Goal: Information Seeking & Learning: Learn about a topic

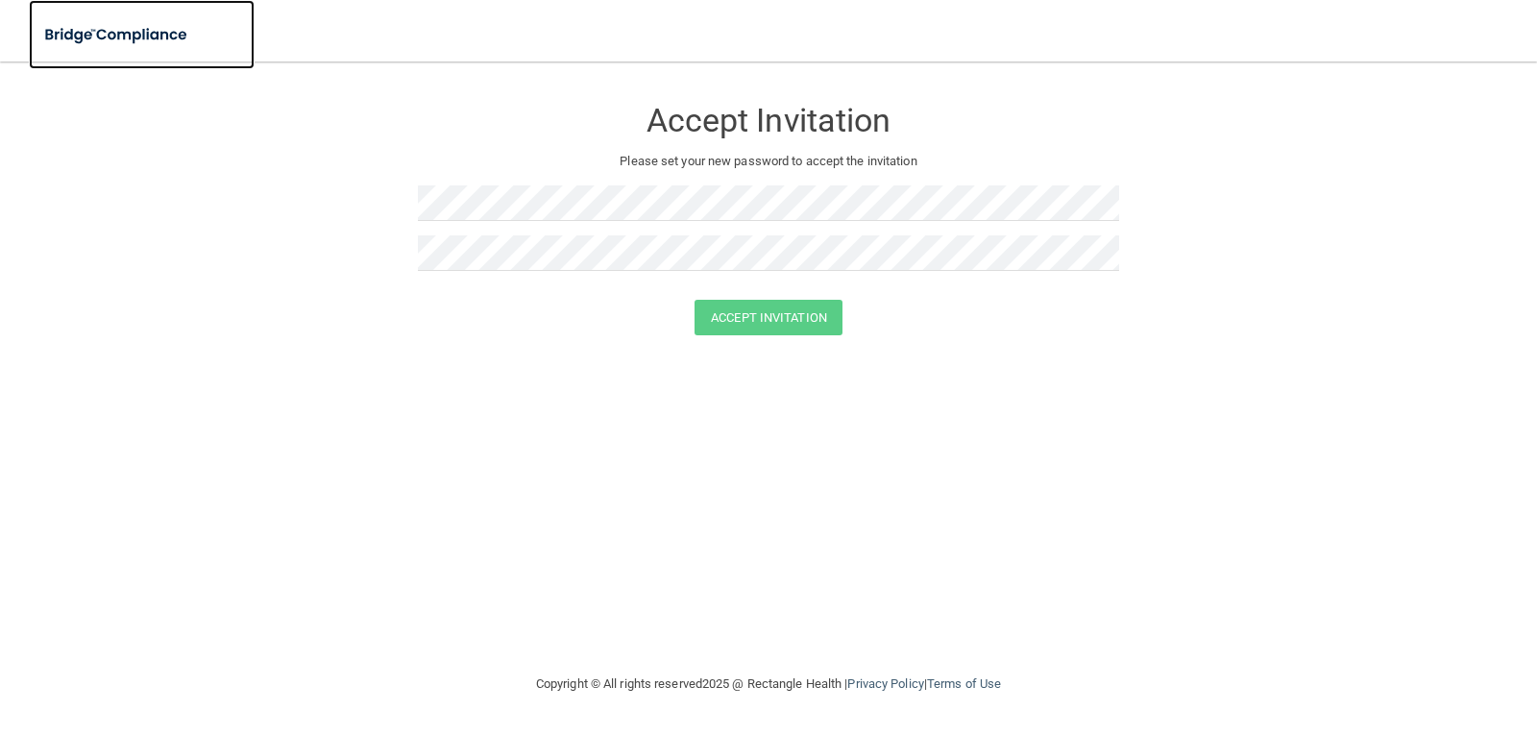
click at [171, 32] on img at bounding box center [117, 34] width 177 height 39
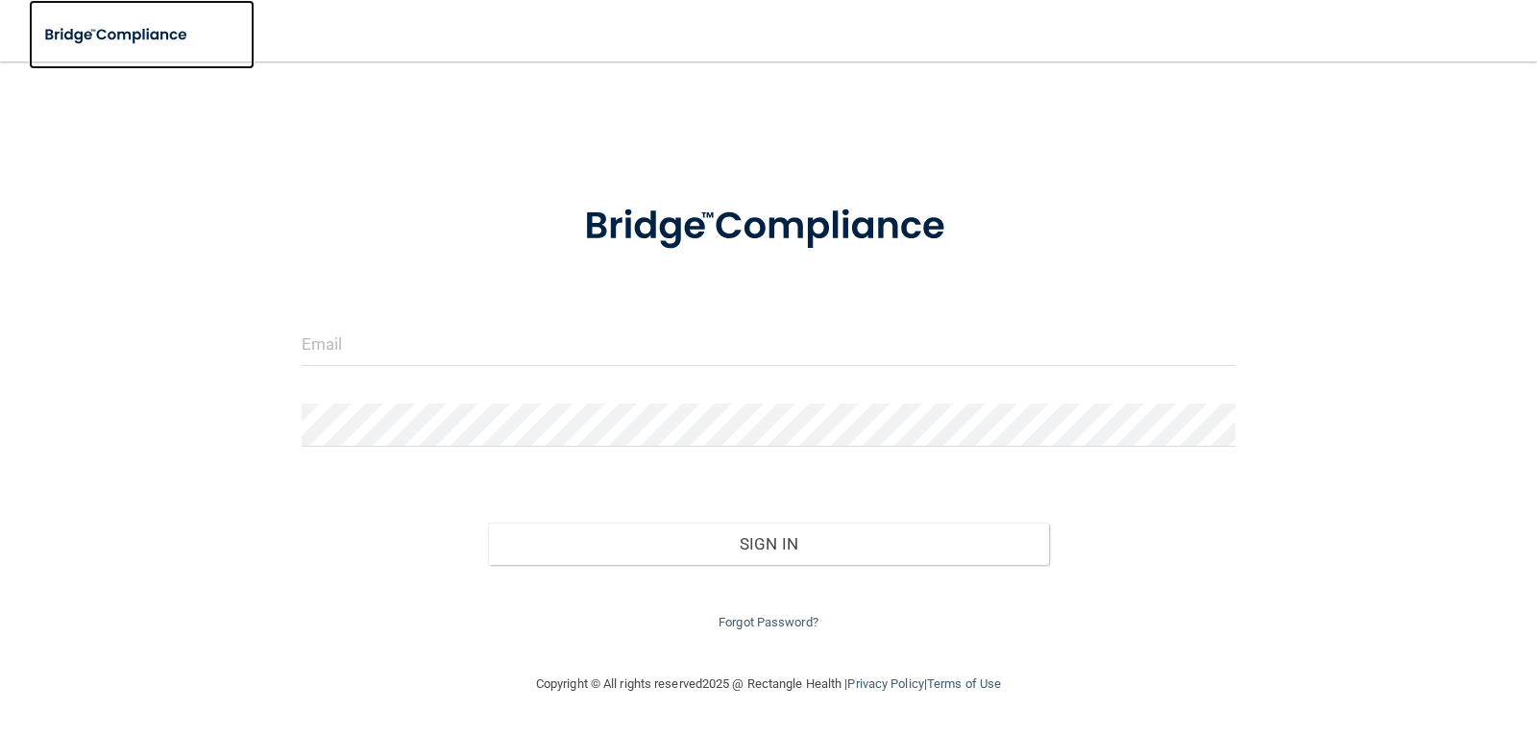
click at [119, 30] on img at bounding box center [117, 34] width 177 height 39
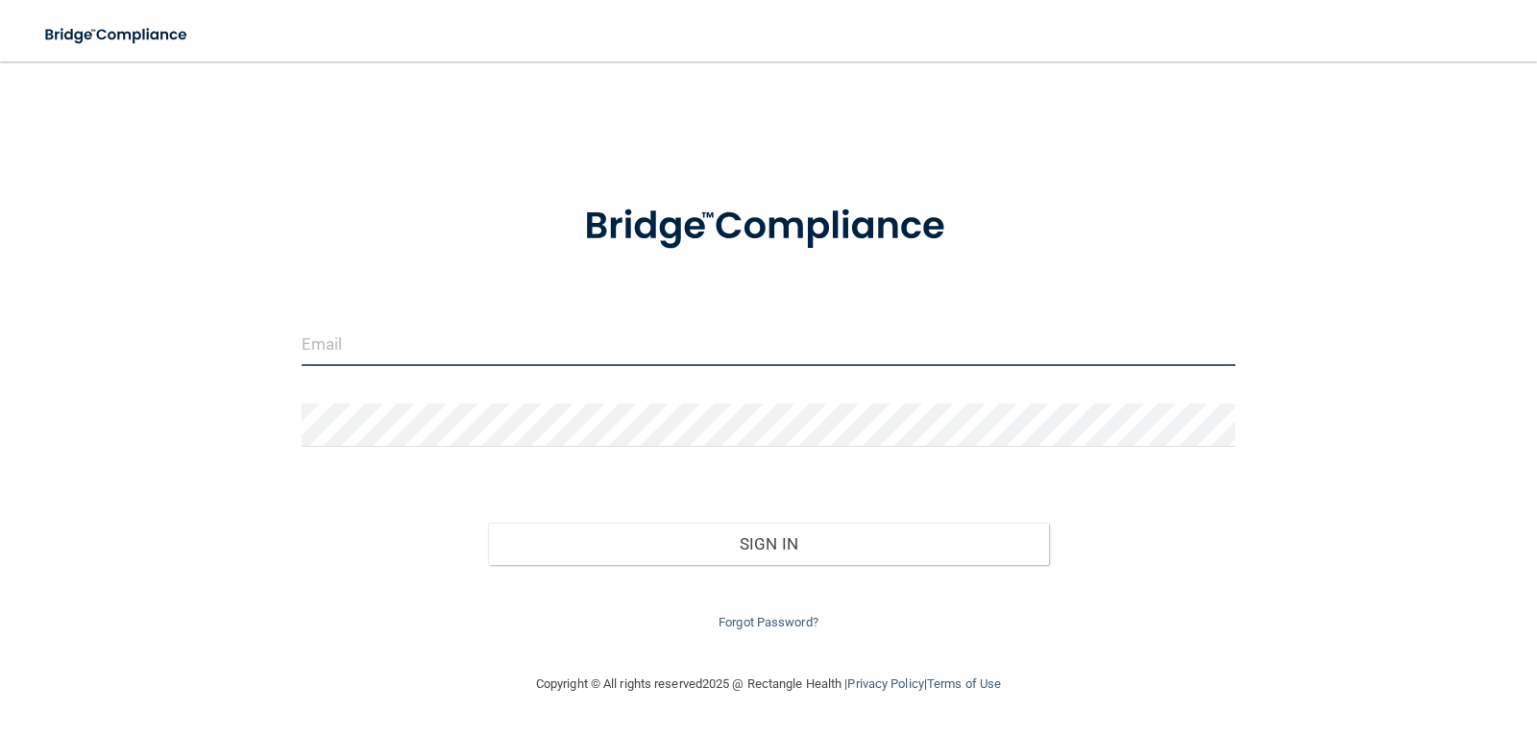
click at [583, 345] on input "email" at bounding box center [769, 344] width 934 height 43
type input "[EMAIL_ADDRESS][DOMAIN_NAME]"
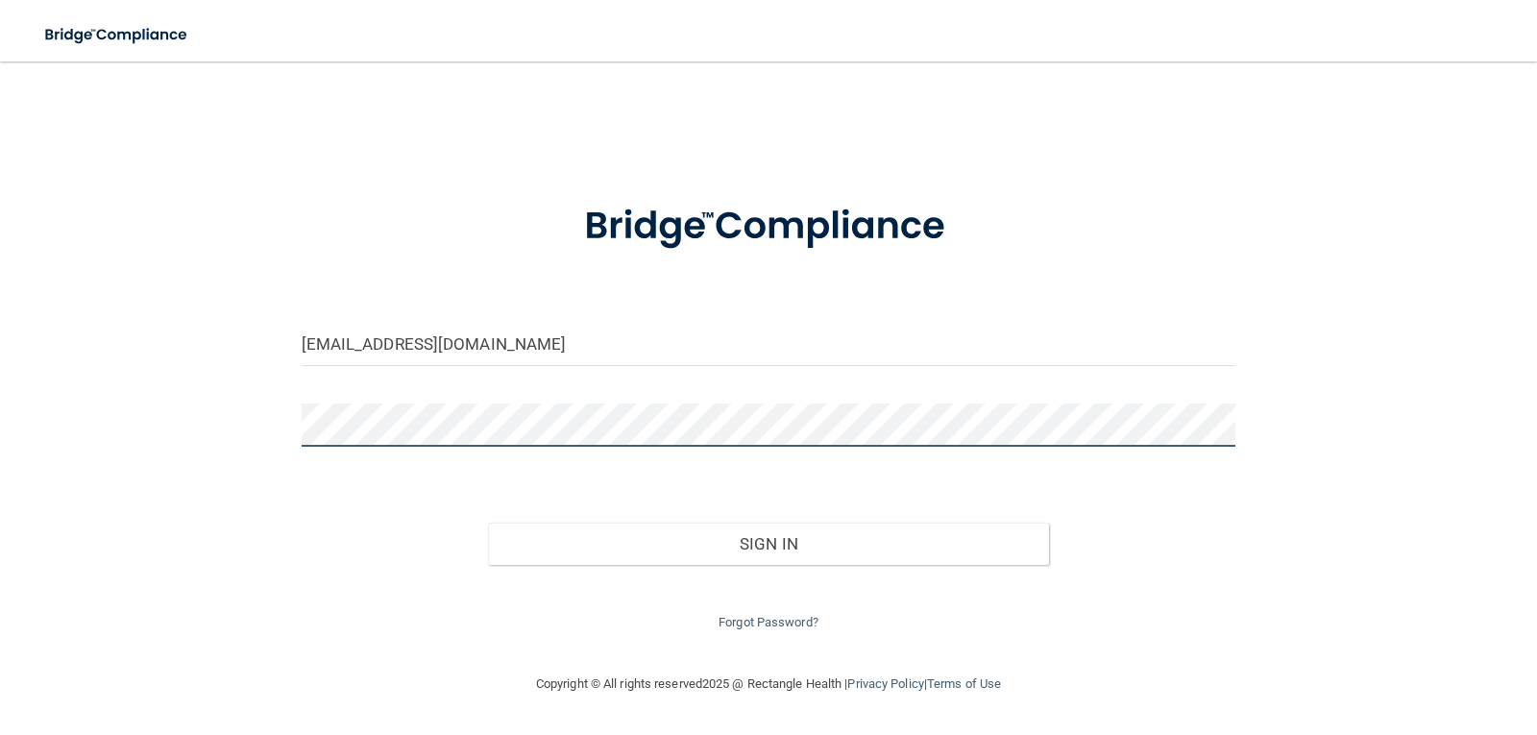
click at [488, 522] on button "Sign In" at bounding box center [768, 543] width 561 height 42
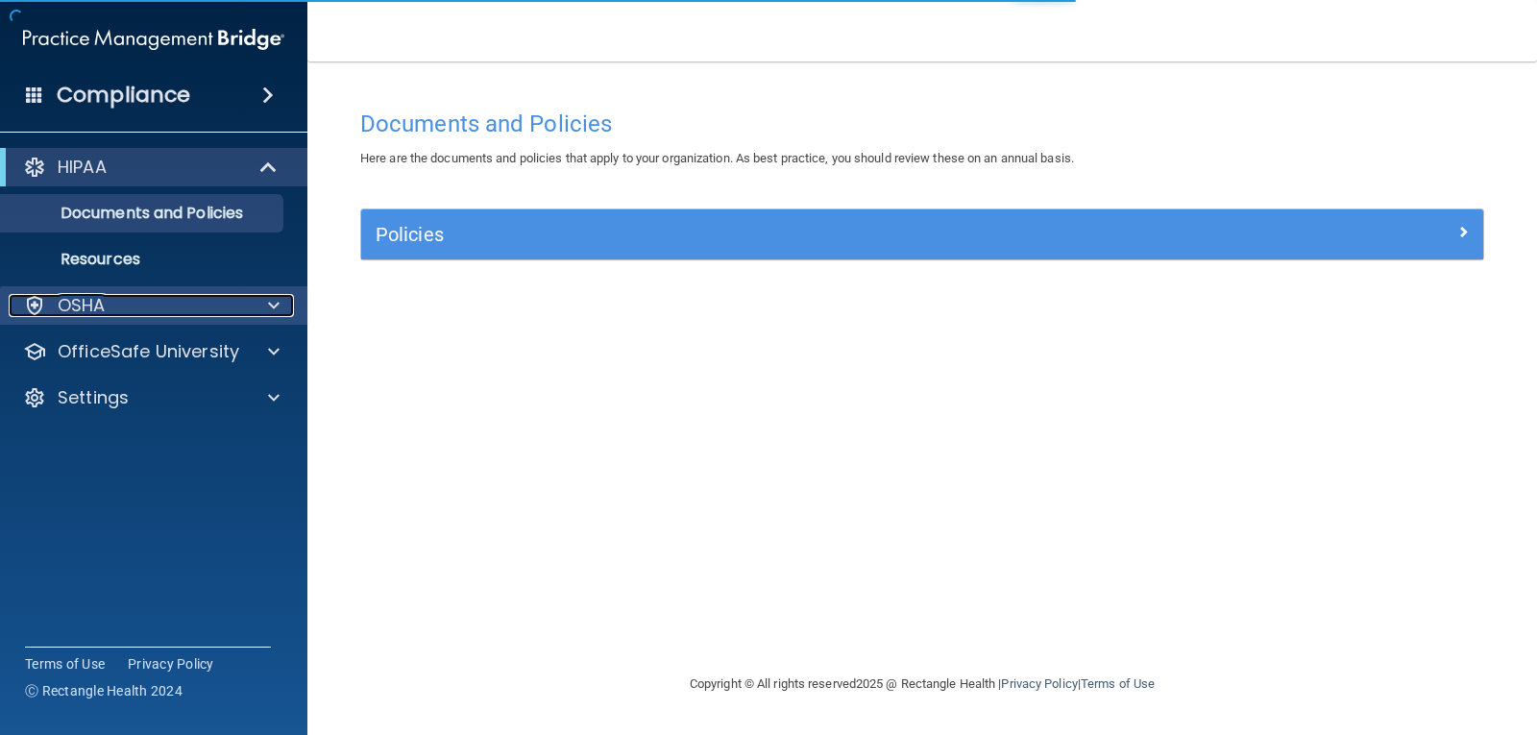
click at [140, 302] on div "OSHA" at bounding box center [128, 305] width 238 height 23
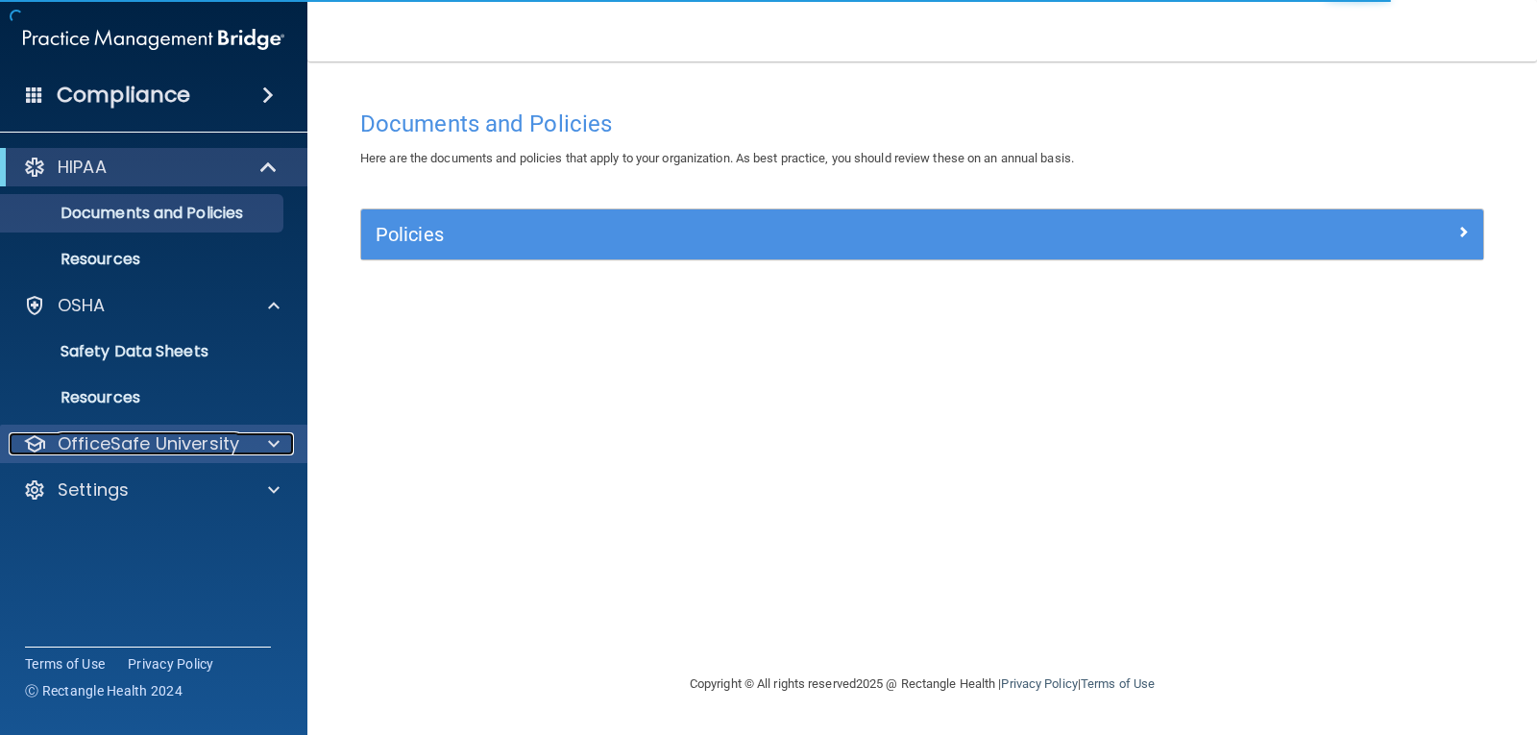
click at [157, 435] on p "OfficeSafe University" at bounding box center [149, 443] width 182 height 23
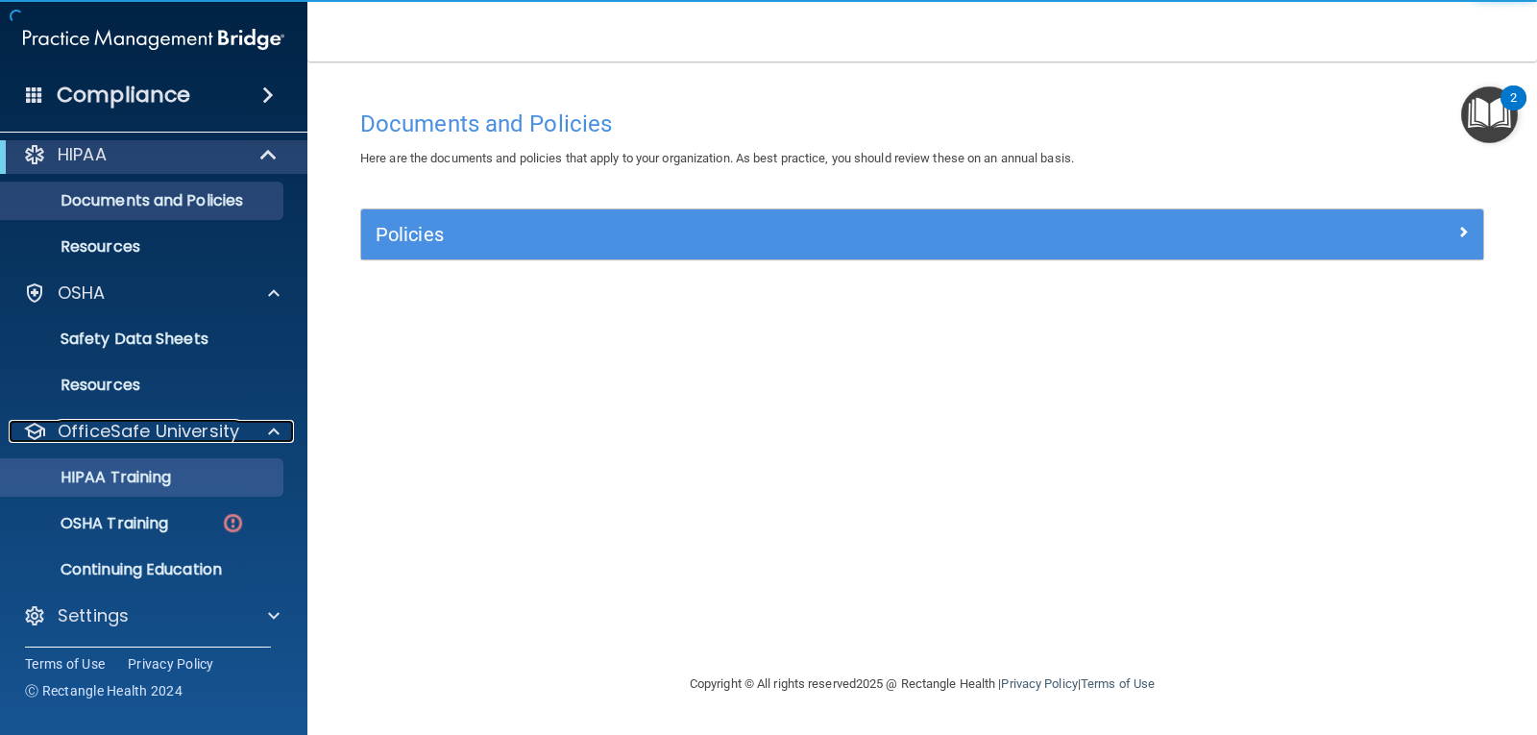
scroll to position [16, 0]
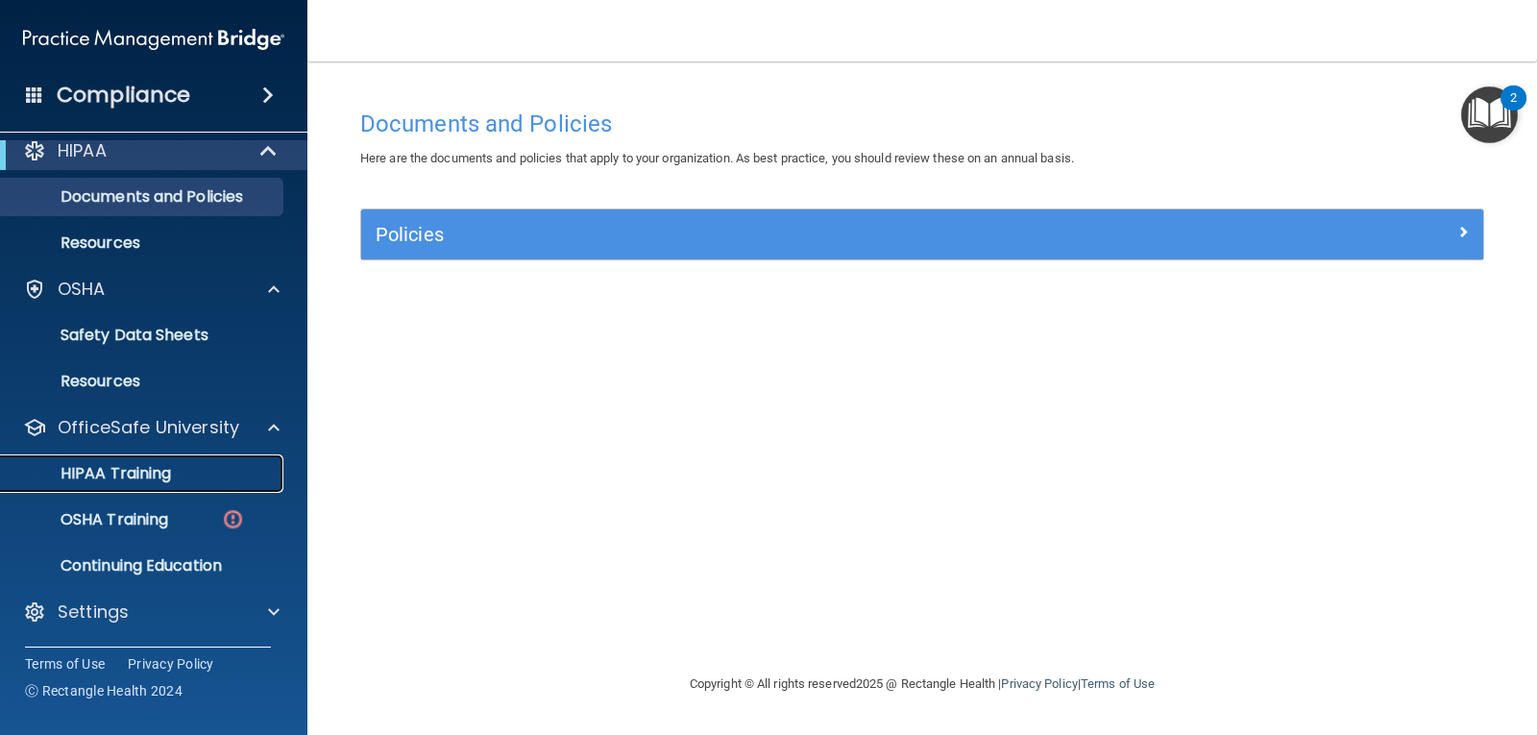
click at [151, 464] on p "HIPAA Training" at bounding box center [91, 473] width 158 height 19
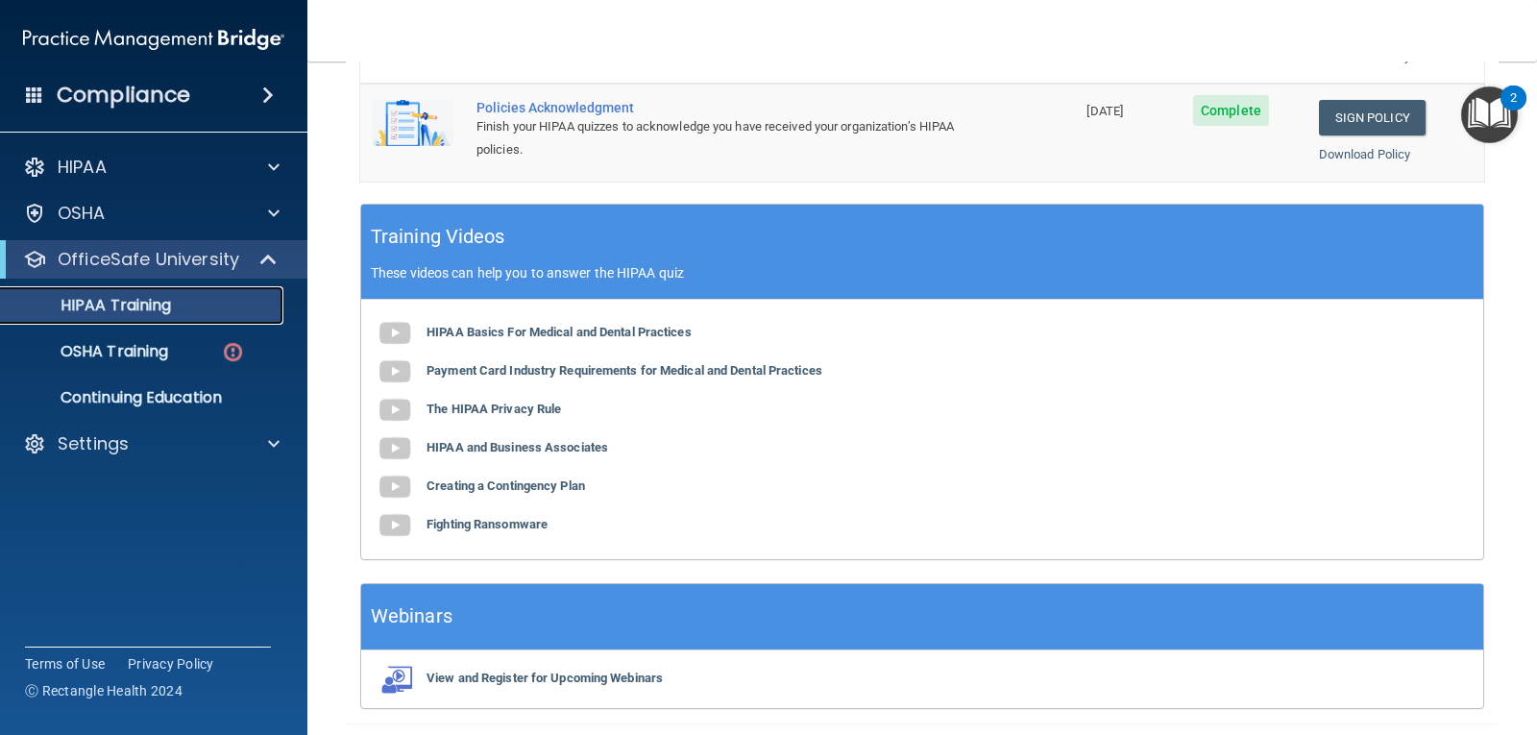
scroll to position [672, 0]
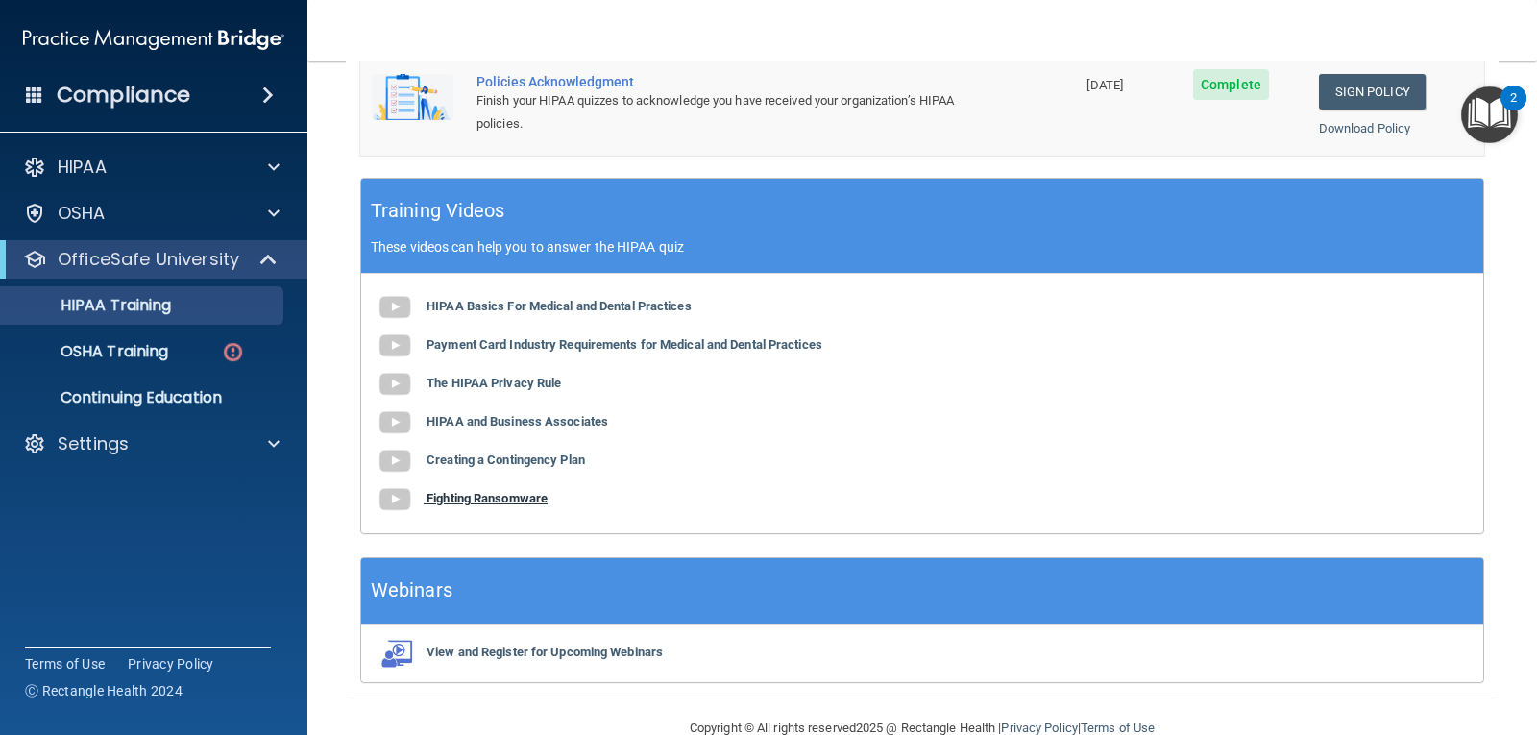
click at [492, 497] on b "Fighting Ransomware" at bounding box center [486, 498] width 121 height 14
click at [149, 351] on p "OSHA Training" at bounding box center [90, 351] width 156 height 19
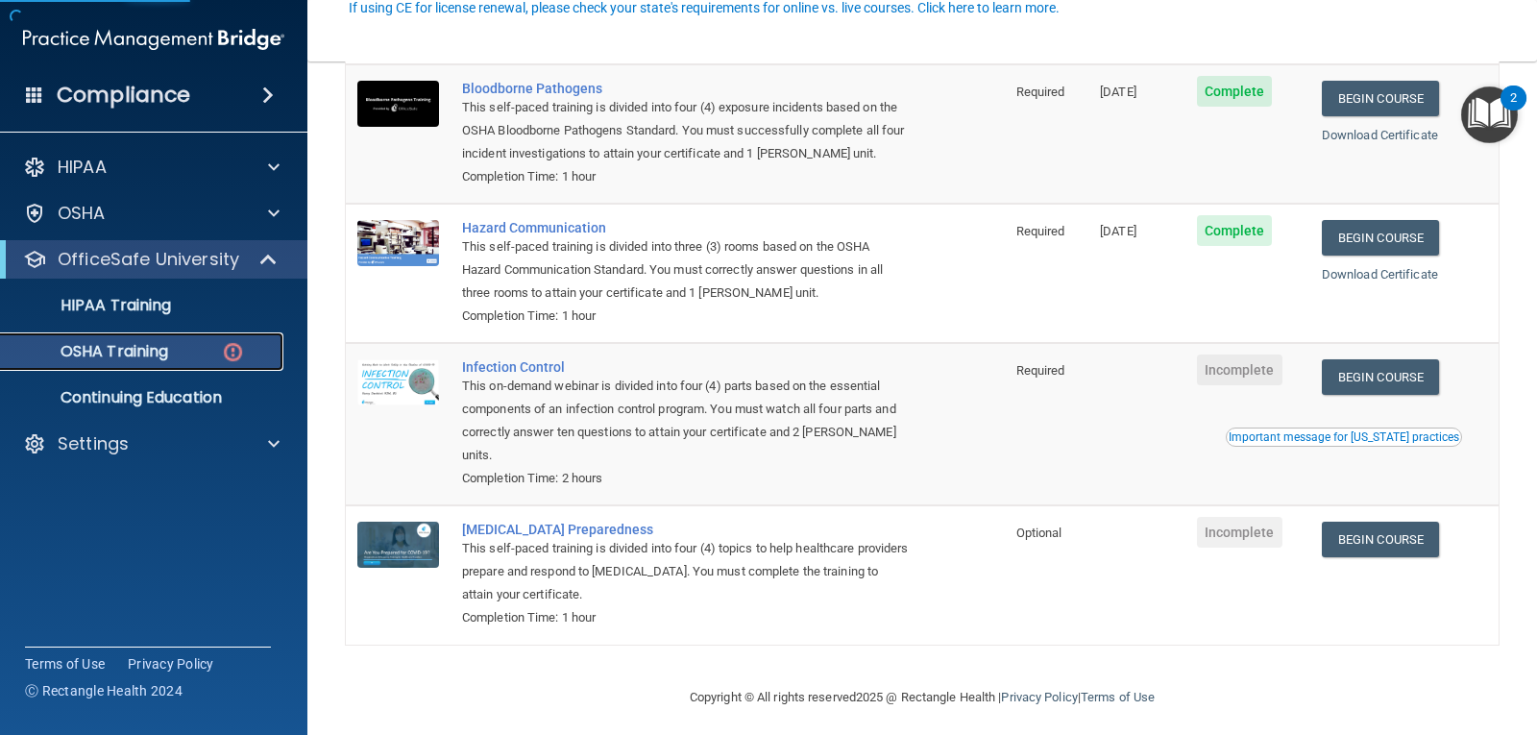
scroll to position [218, 0]
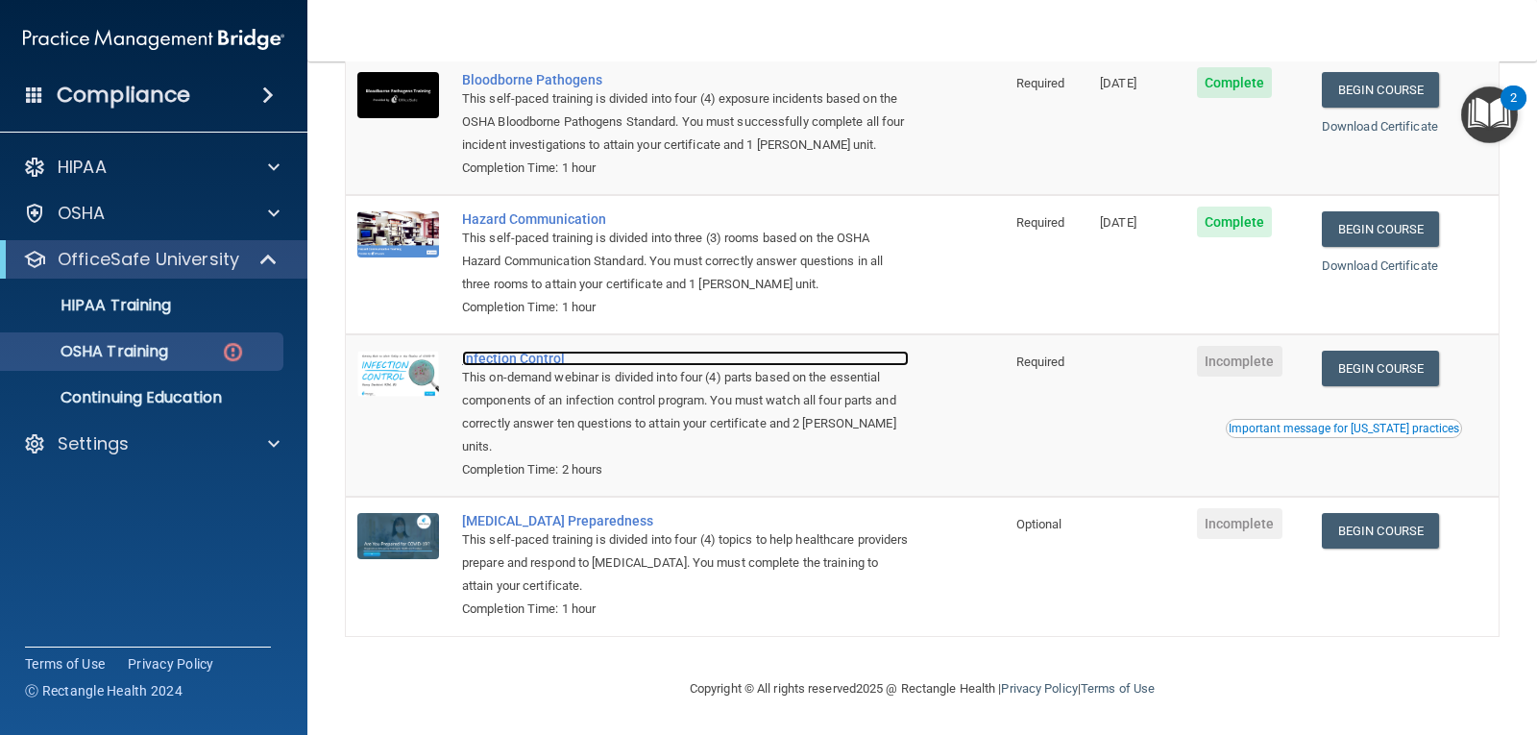
click at [541, 358] on div "Infection Control" at bounding box center [685, 358] width 447 height 15
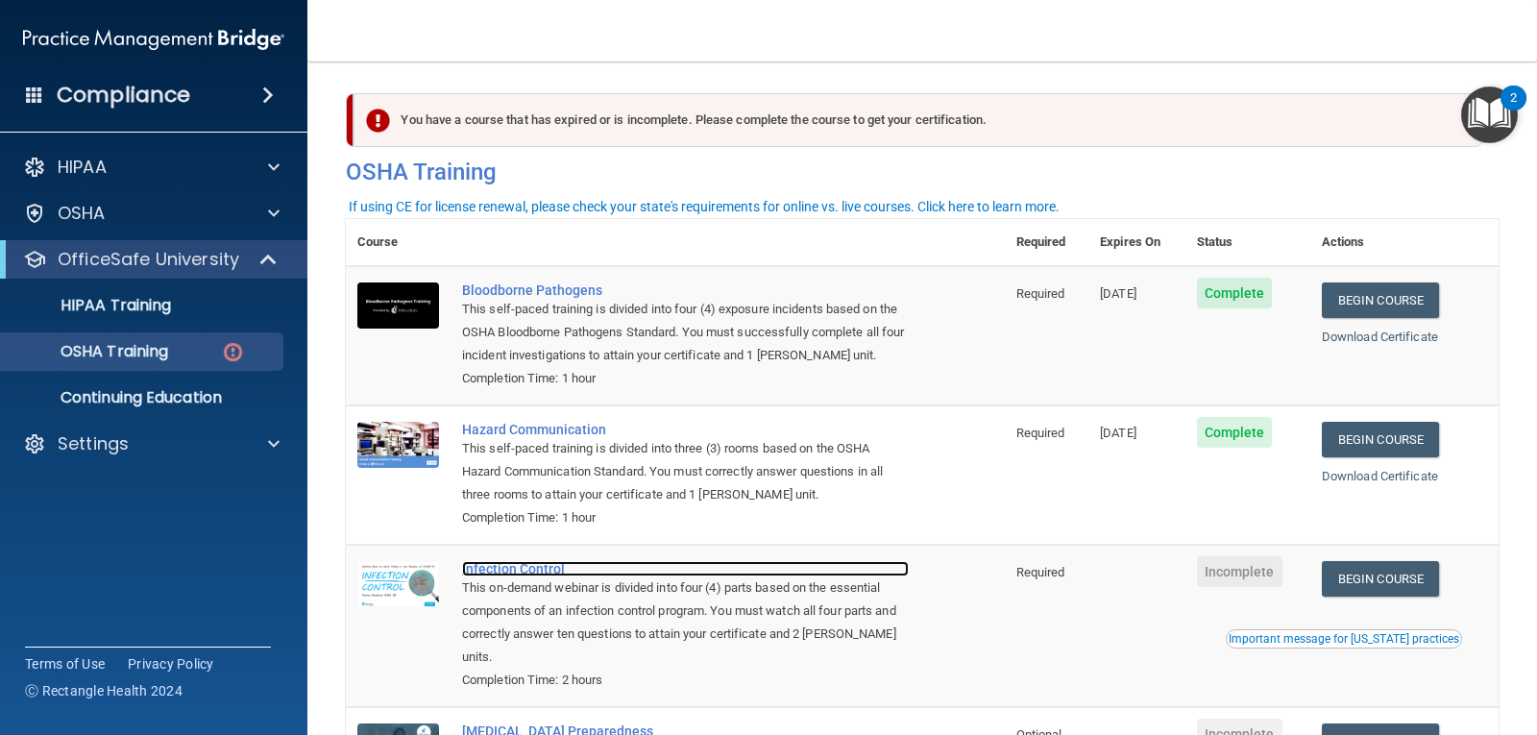
scroll to position [0, 0]
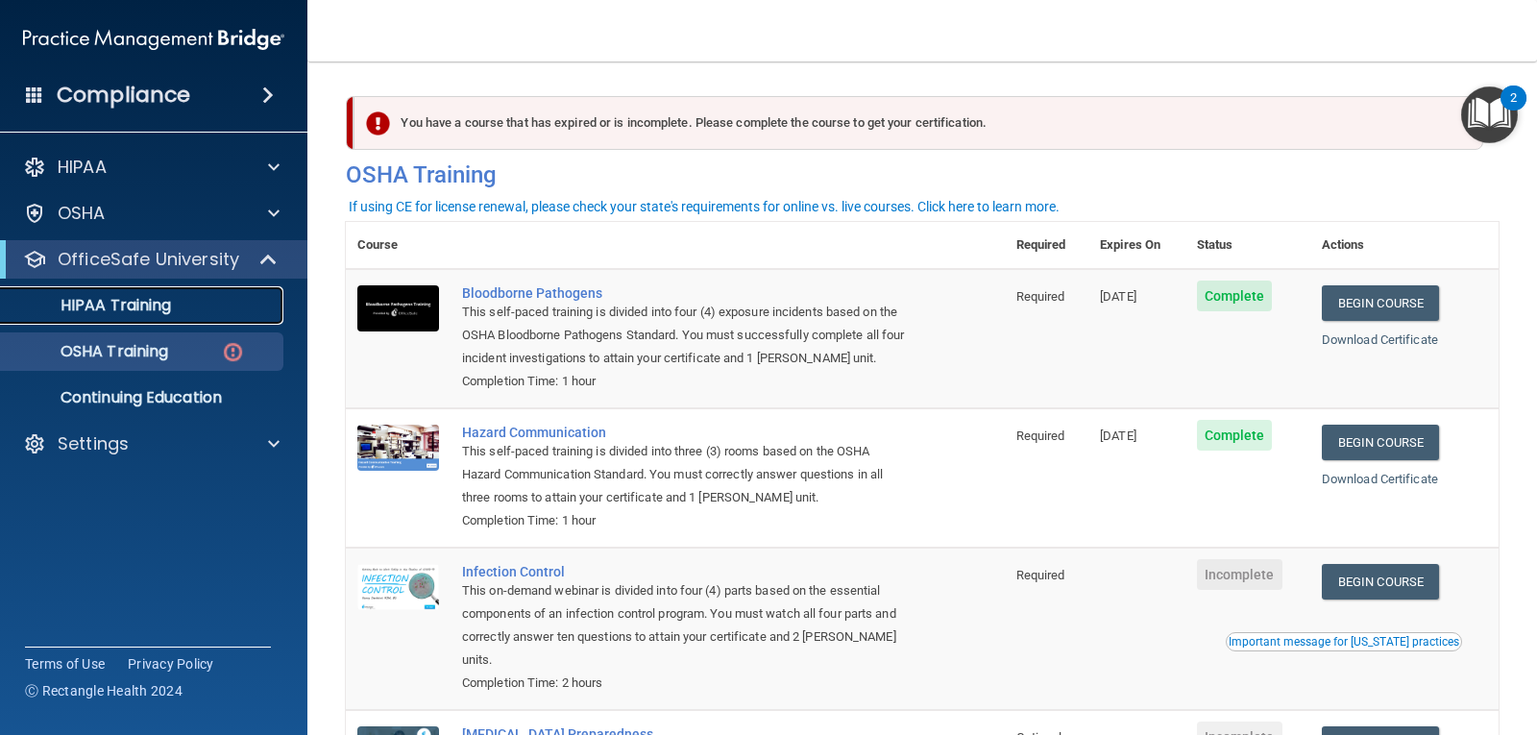
click at [128, 300] on p "HIPAA Training" at bounding box center [91, 305] width 158 height 19
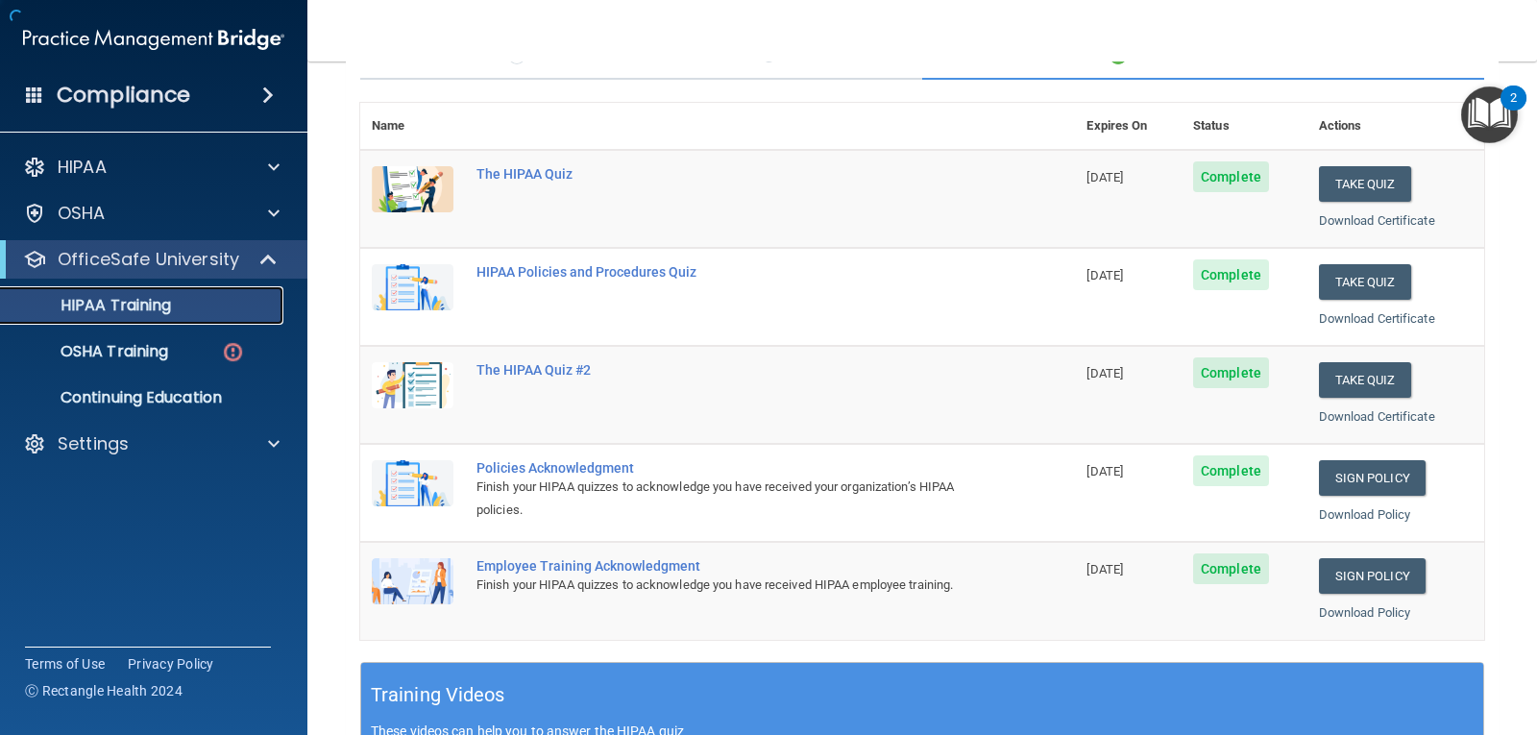
scroll to position [712, 0]
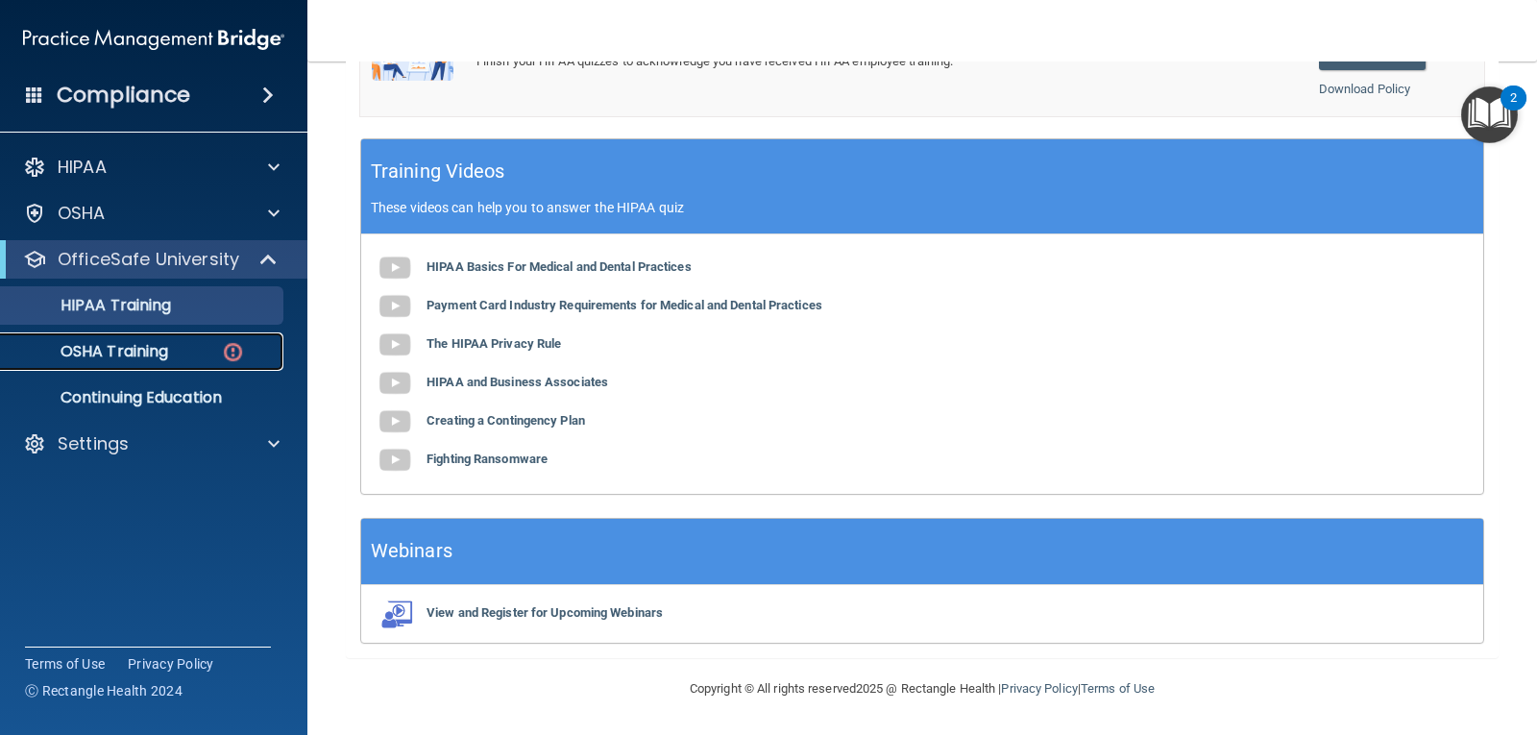
click at [157, 354] on p "OSHA Training" at bounding box center [90, 351] width 156 height 19
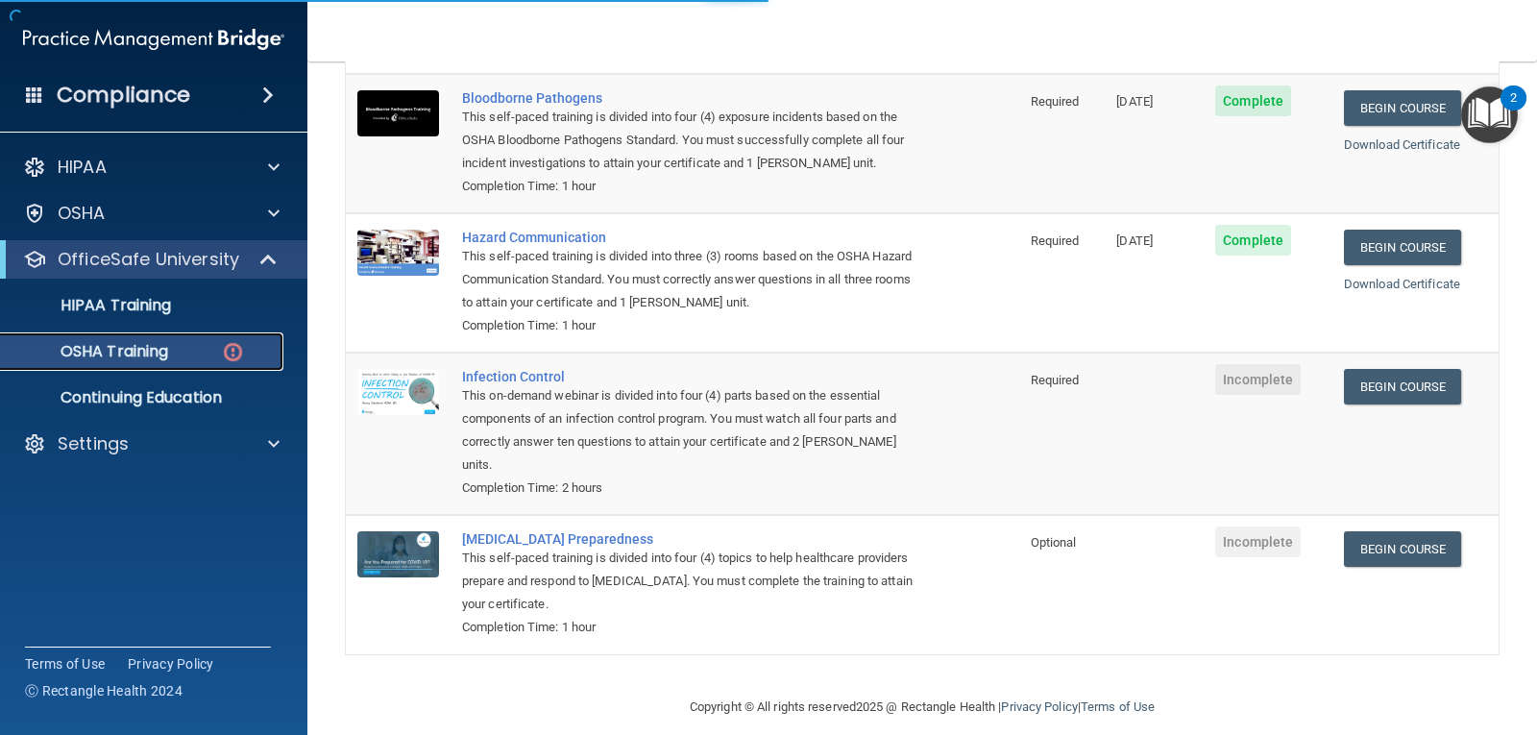
scroll to position [218, 0]
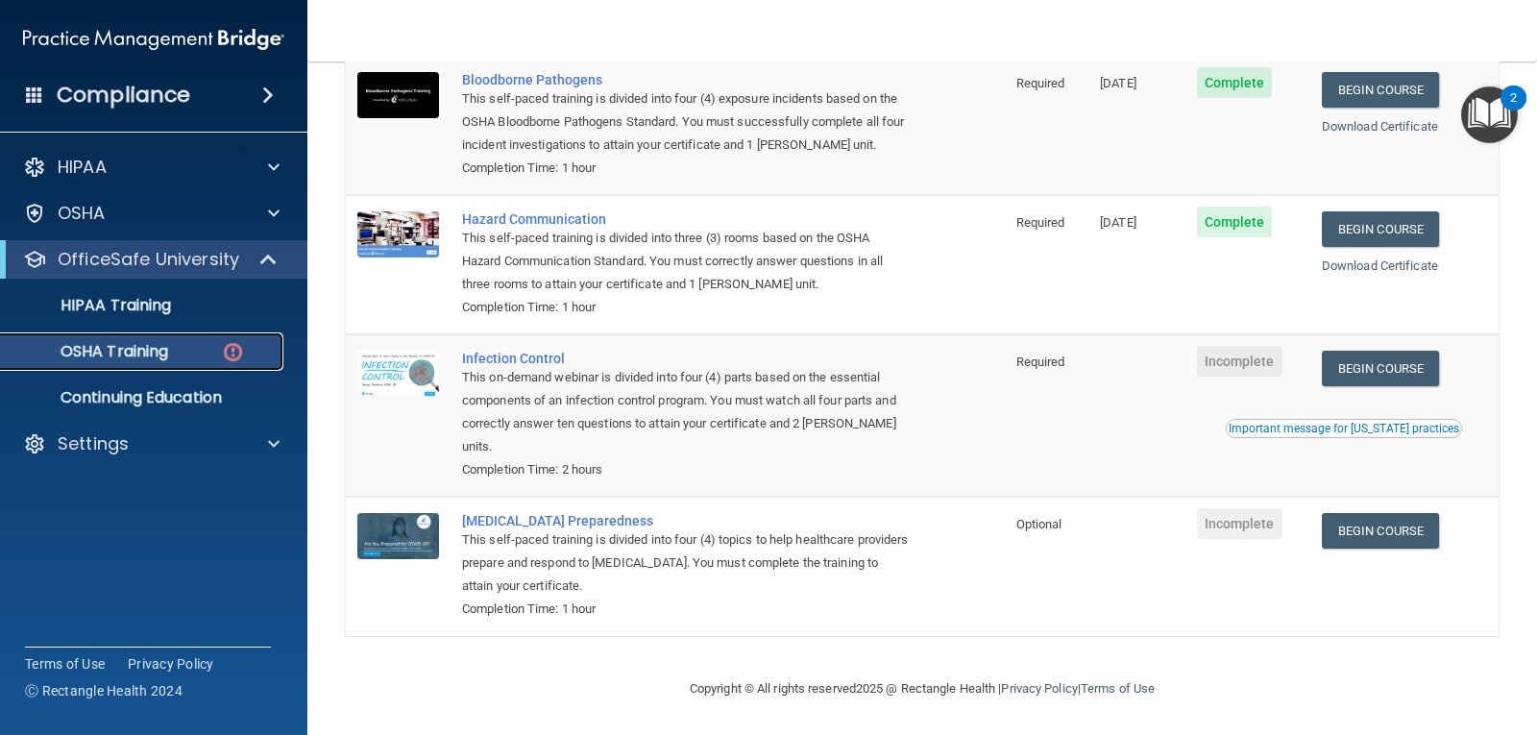
click at [153, 361] on p "OSHA Training" at bounding box center [90, 351] width 156 height 19
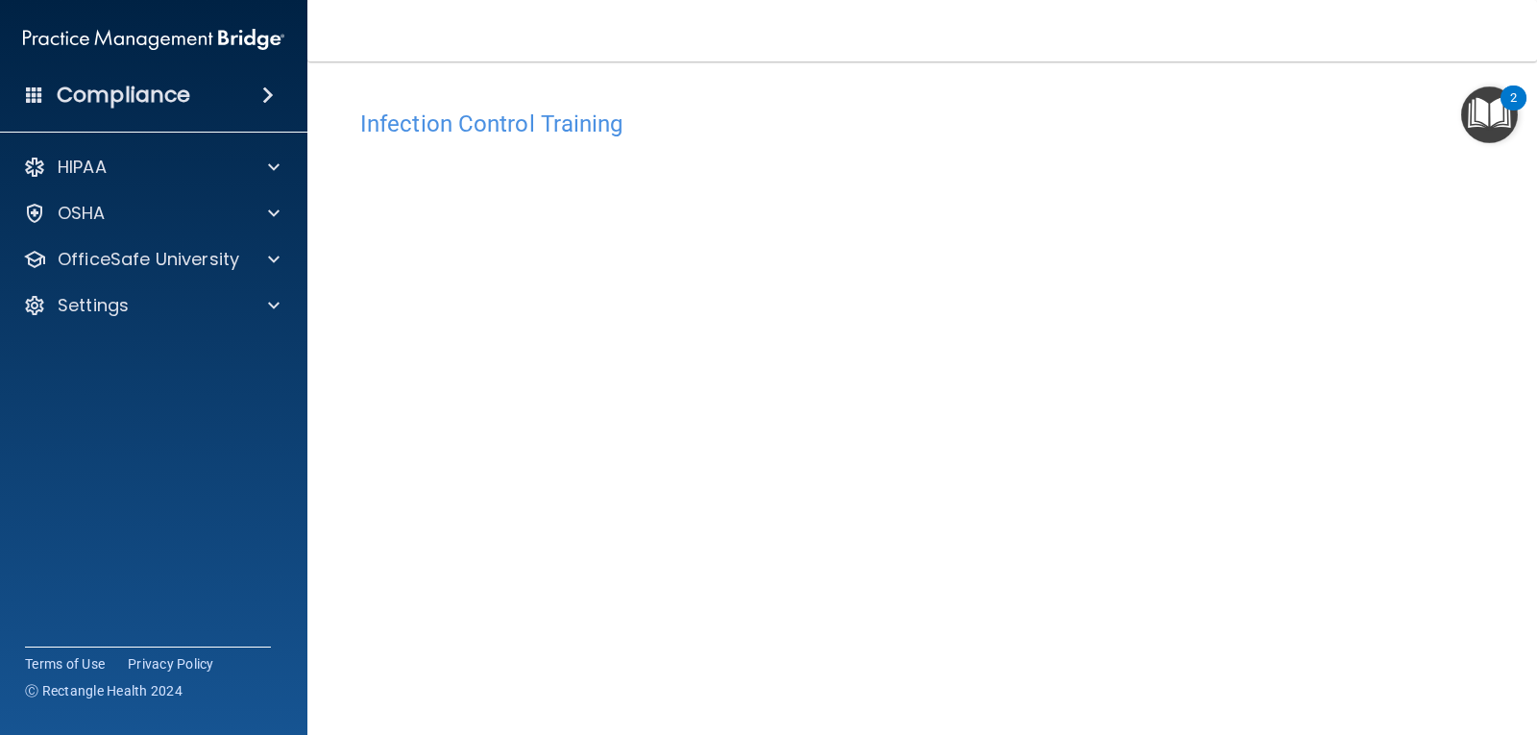
scroll to position [87, 0]
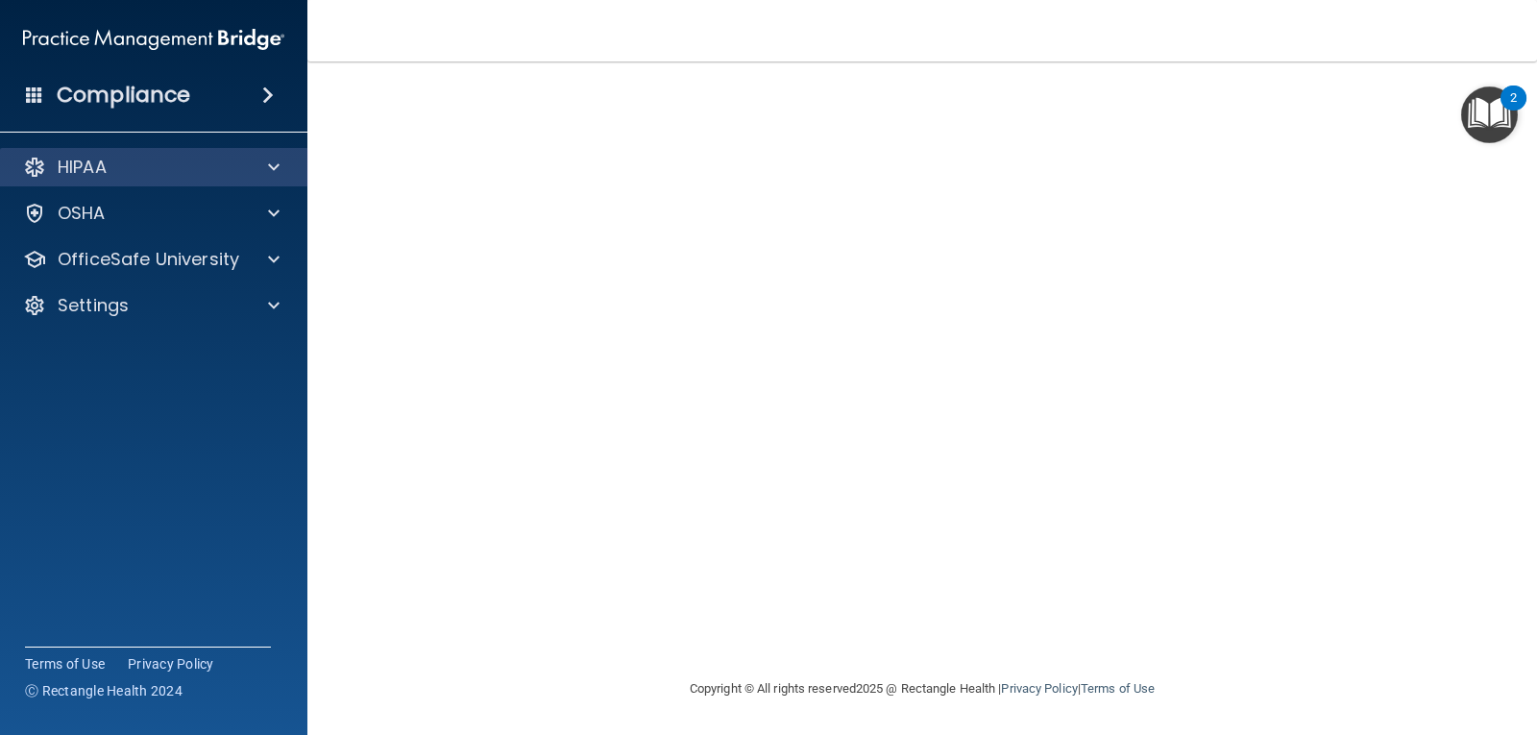
click at [115, 182] on div "HIPAA" at bounding box center [154, 167] width 308 height 38
click at [61, 159] on p "HIPAA" at bounding box center [82, 167] width 49 height 23
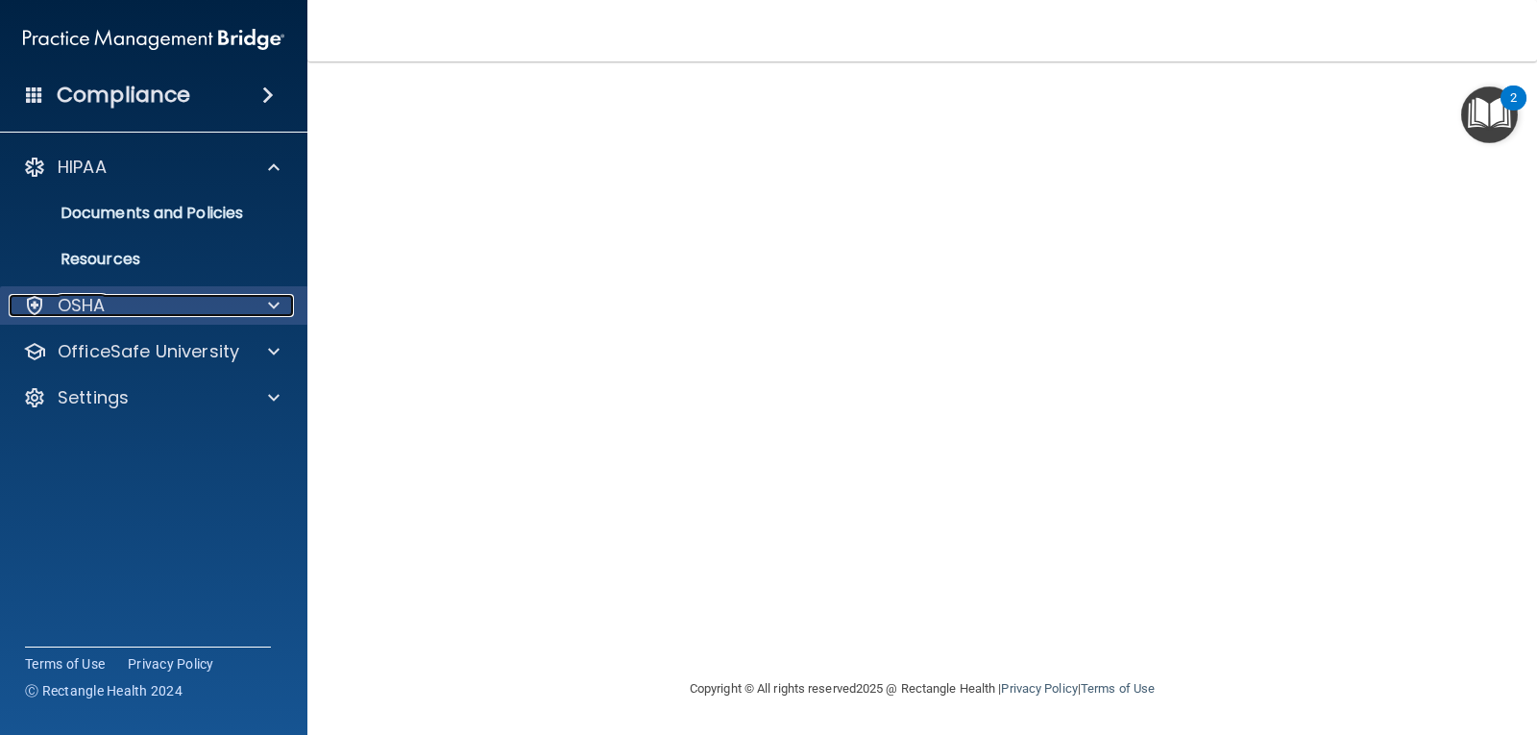
click at [112, 311] on div "OSHA" at bounding box center [128, 305] width 238 height 23
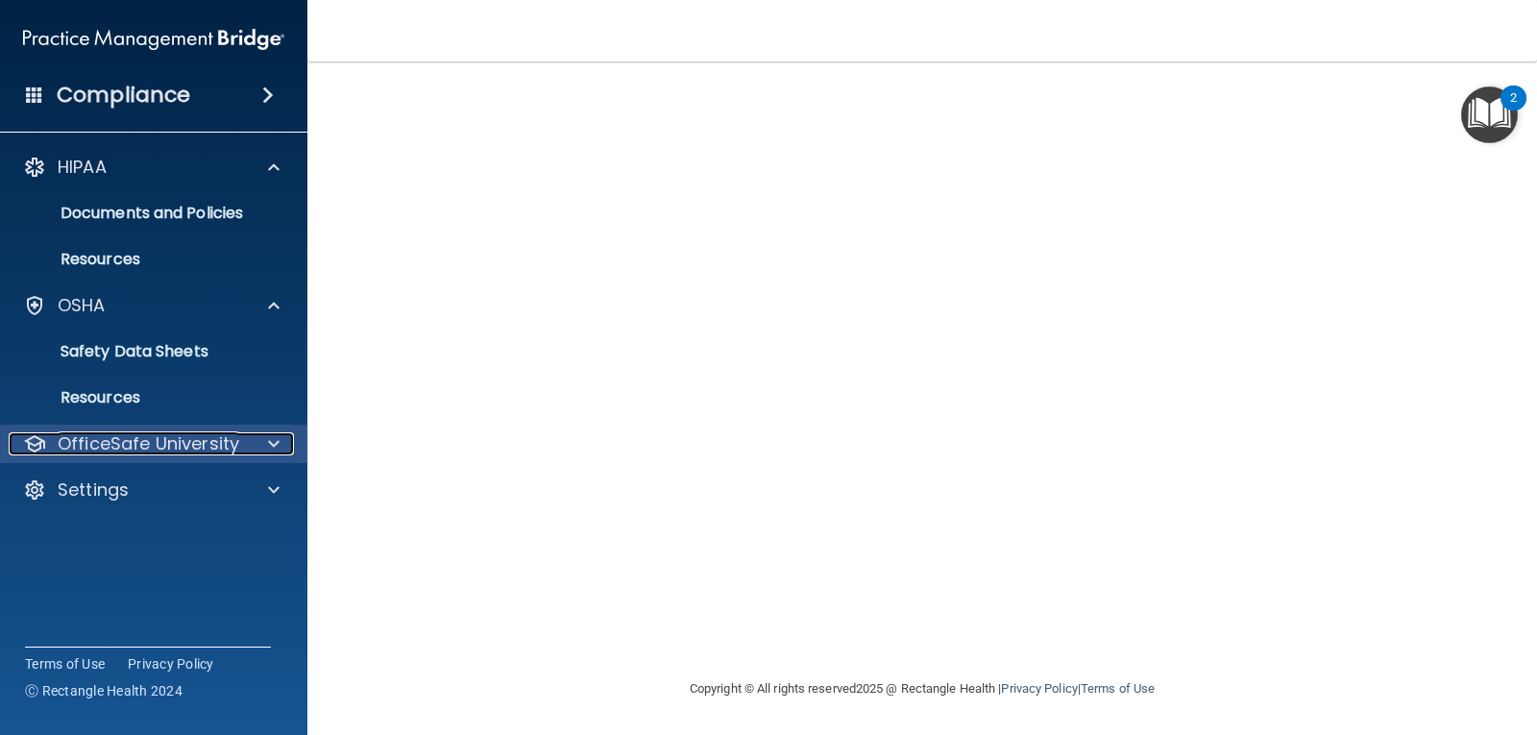
click at [175, 446] on p "OfficeSafe University" at bounding box center [149, 443] width 182 height 23
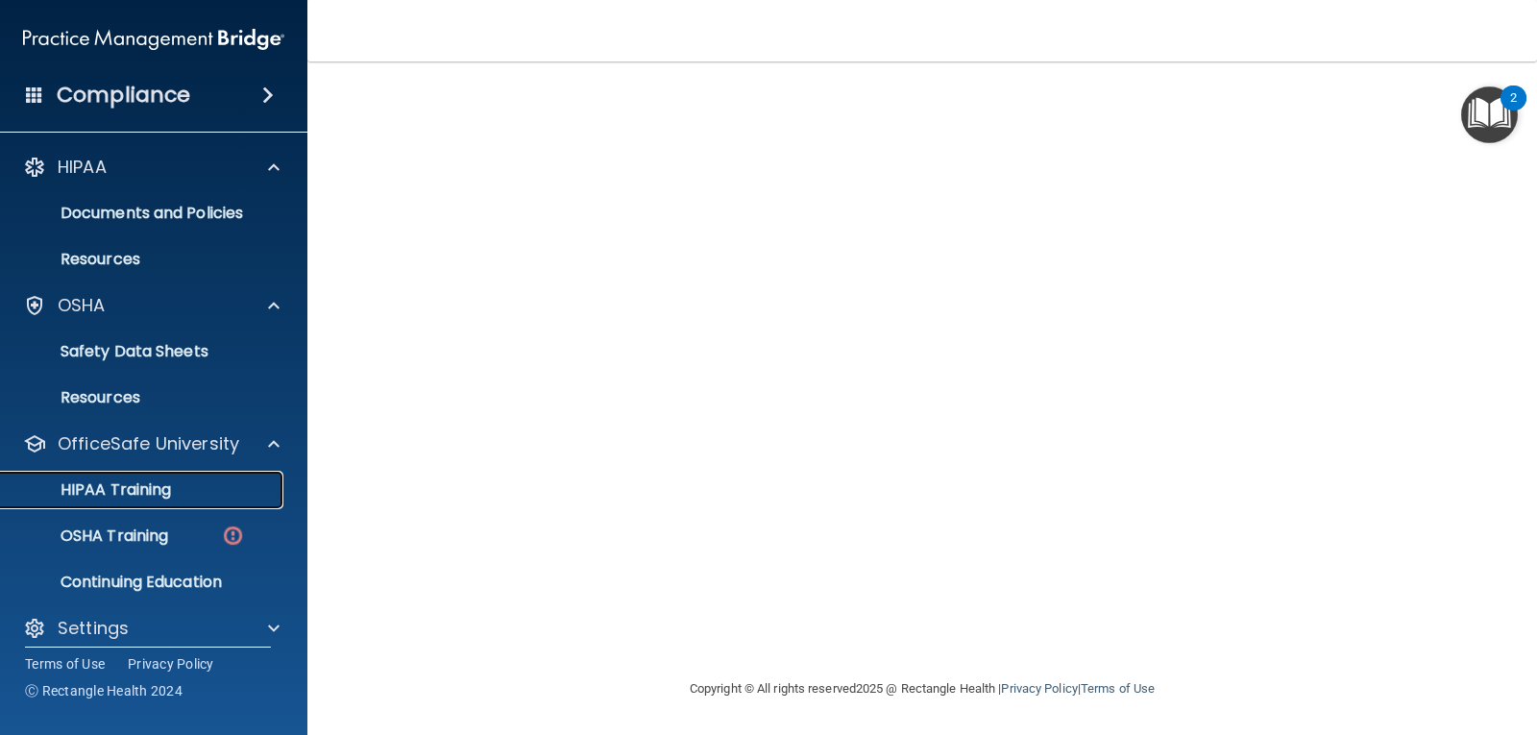
click at [151, 482] on p "HIPAA Training" at bounding box center [91, 489] width 158 height 19
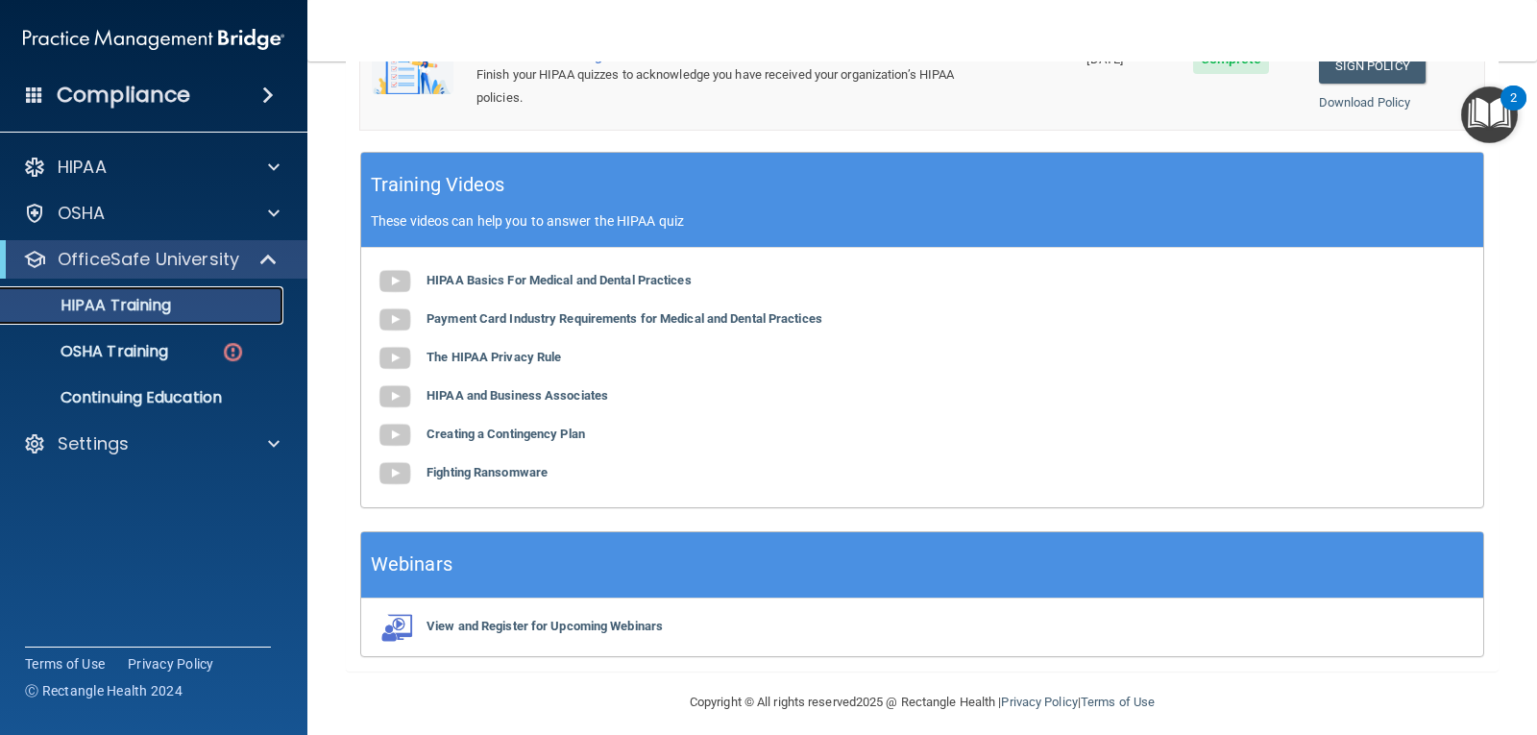
scroll to position [712, 0]
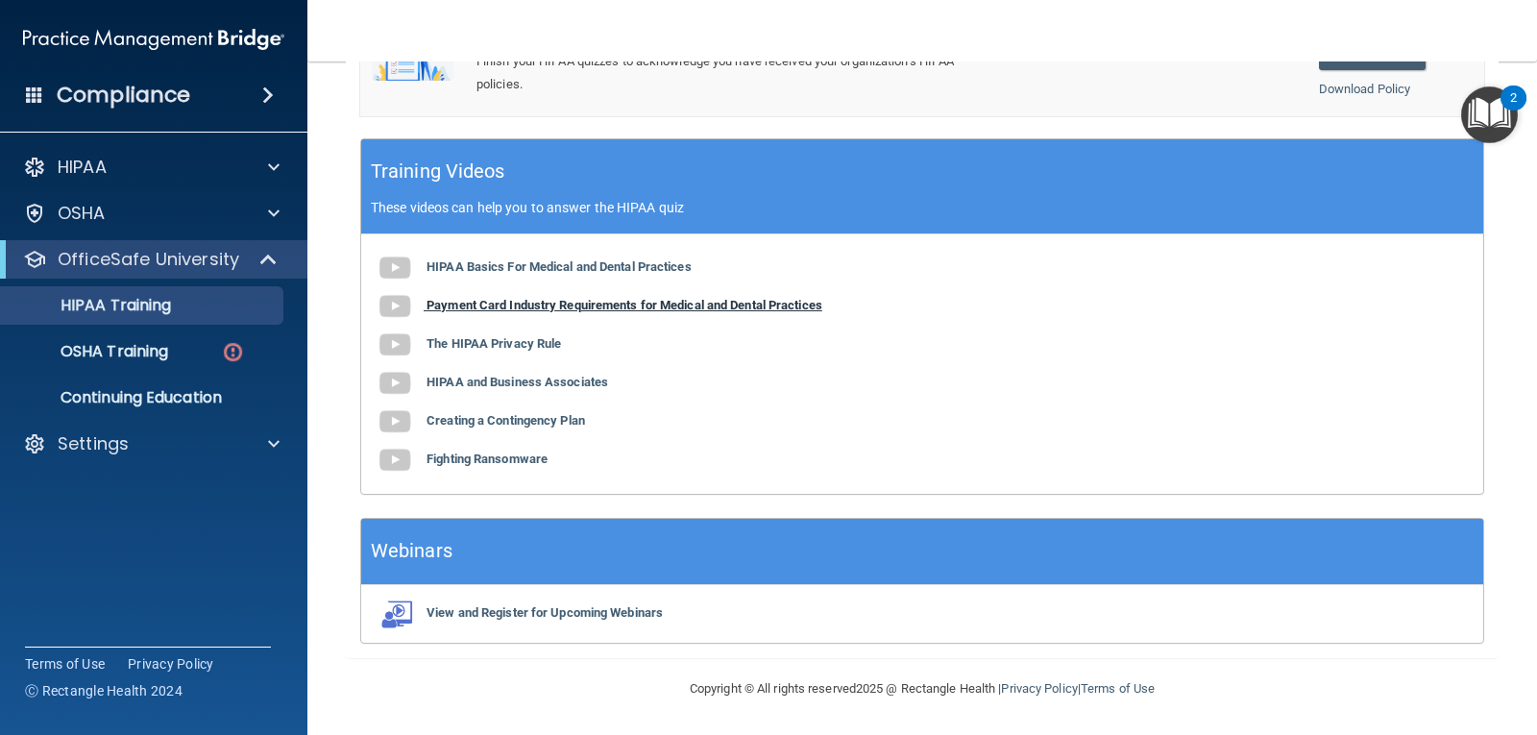
click at [531, 305] on b "Payment Card Industry Requirements for Medical and Dental Practices" at bounding box center [624, 305] width 396 height 14
click at [153, 343] on p "OSHA Training" at bounding box center [90, 351] width 156 height 19
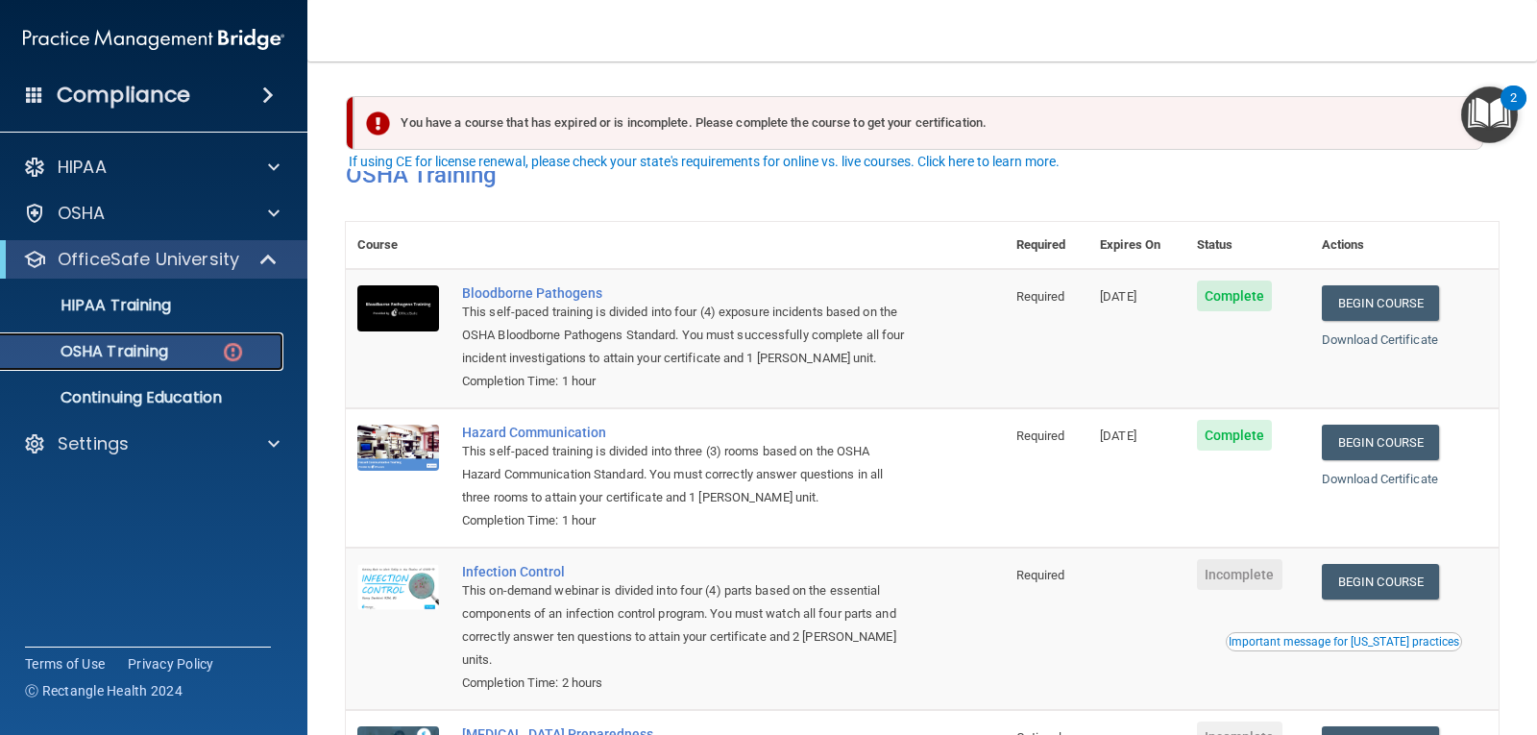
scroll to position [218, 0]
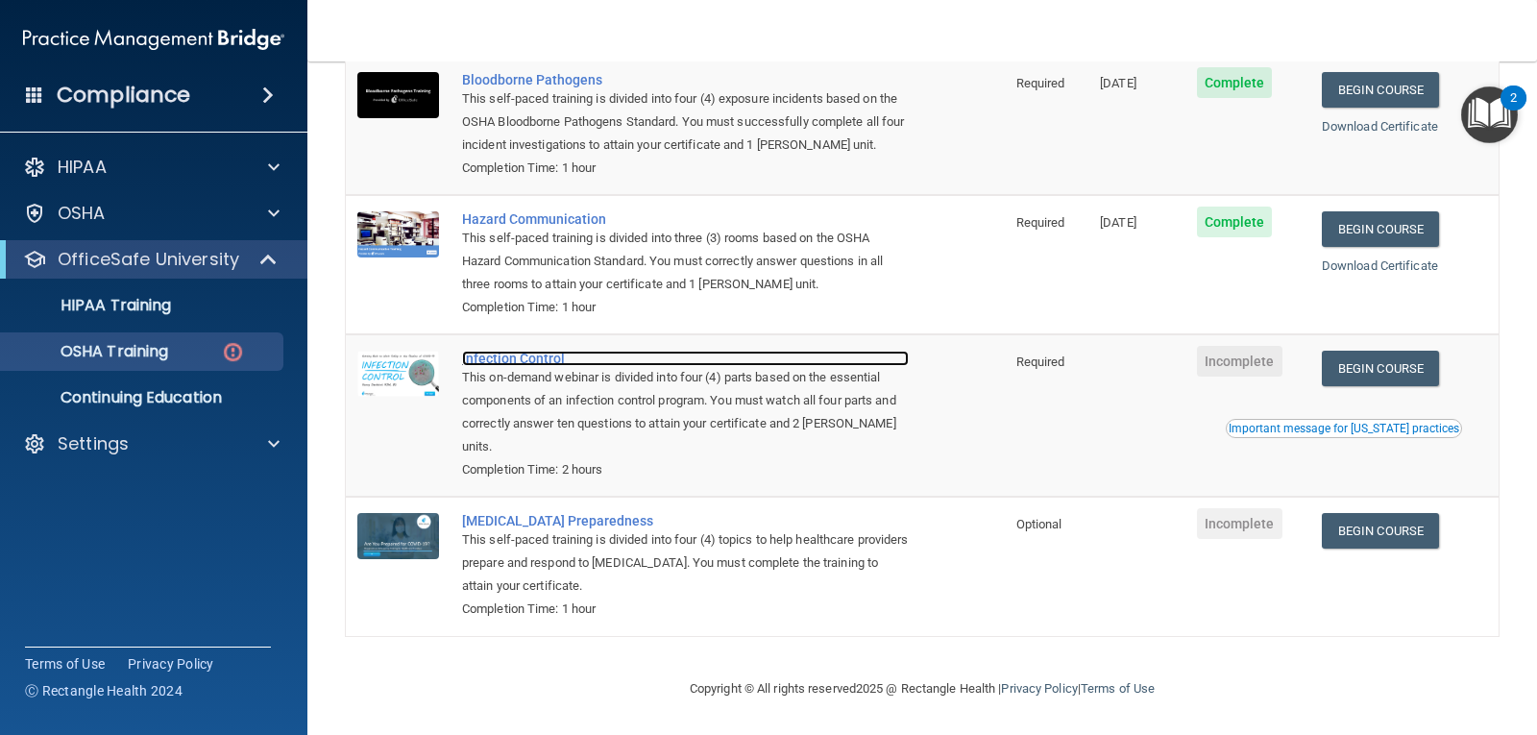
click at [520, 351] on div "Infection Control" at bounding box center [685, 358] width 447 height 15
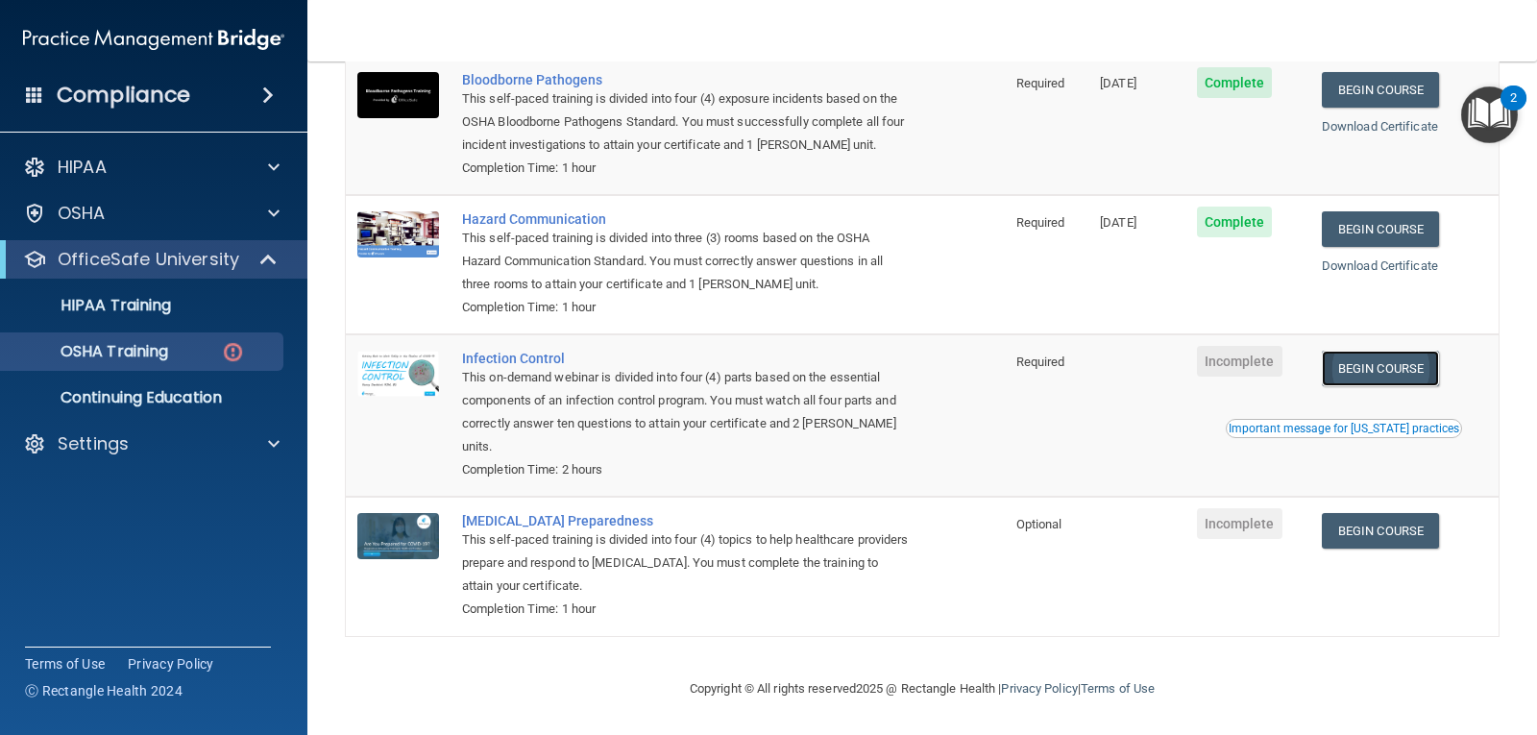
click at [1383, 359] on link "Begin Course" at bounding box center [1379, 369] width 117 height 36
click at [1343, 430] on div "Important message for California practices" at bounding box center [1343, 429] width 230 height 12
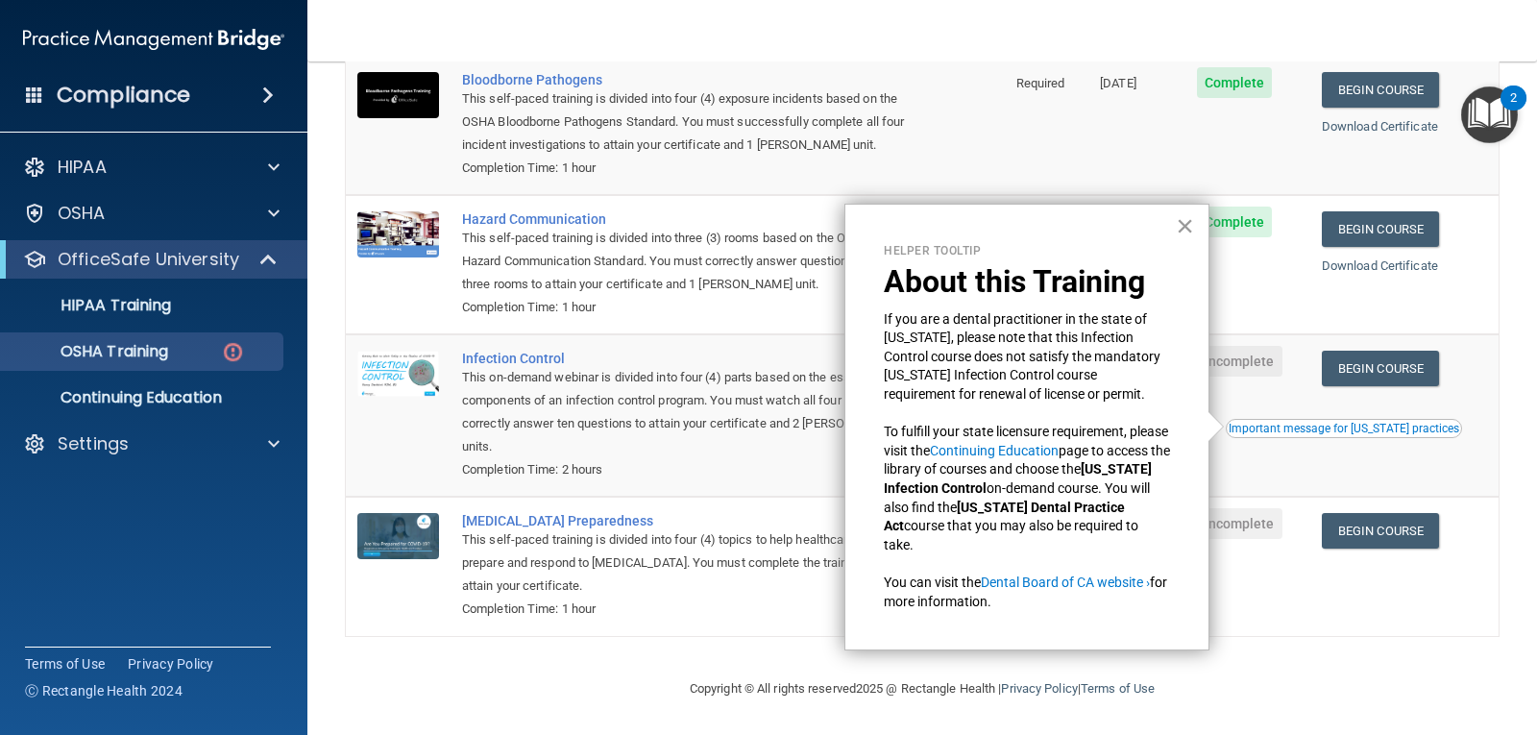
click at [1190, 232] on button "×" at bounding box center [1184, 225] width 18 height 31
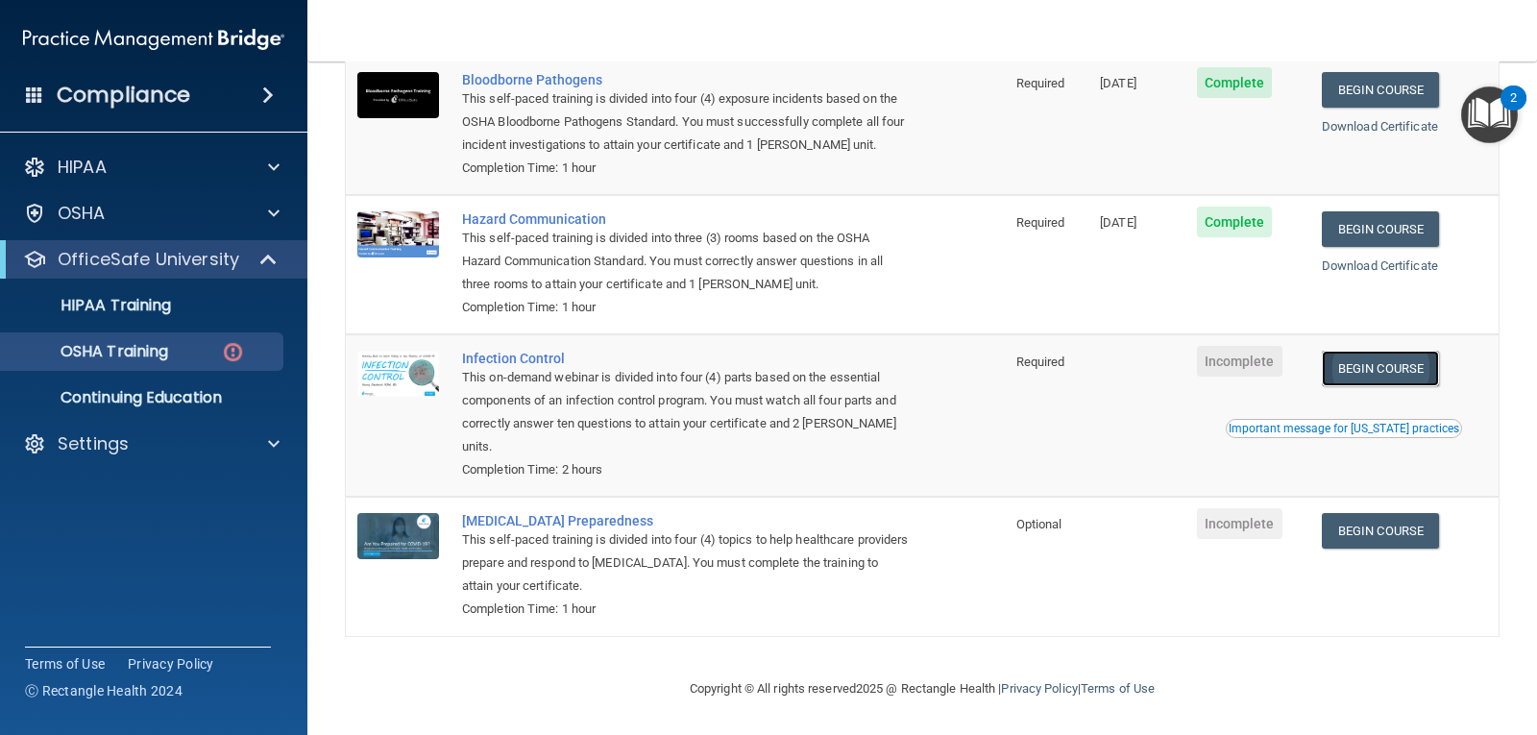
click at [1381, 364] on link "Begin Course" at bounding box center [1379, 369] width 117 height 36
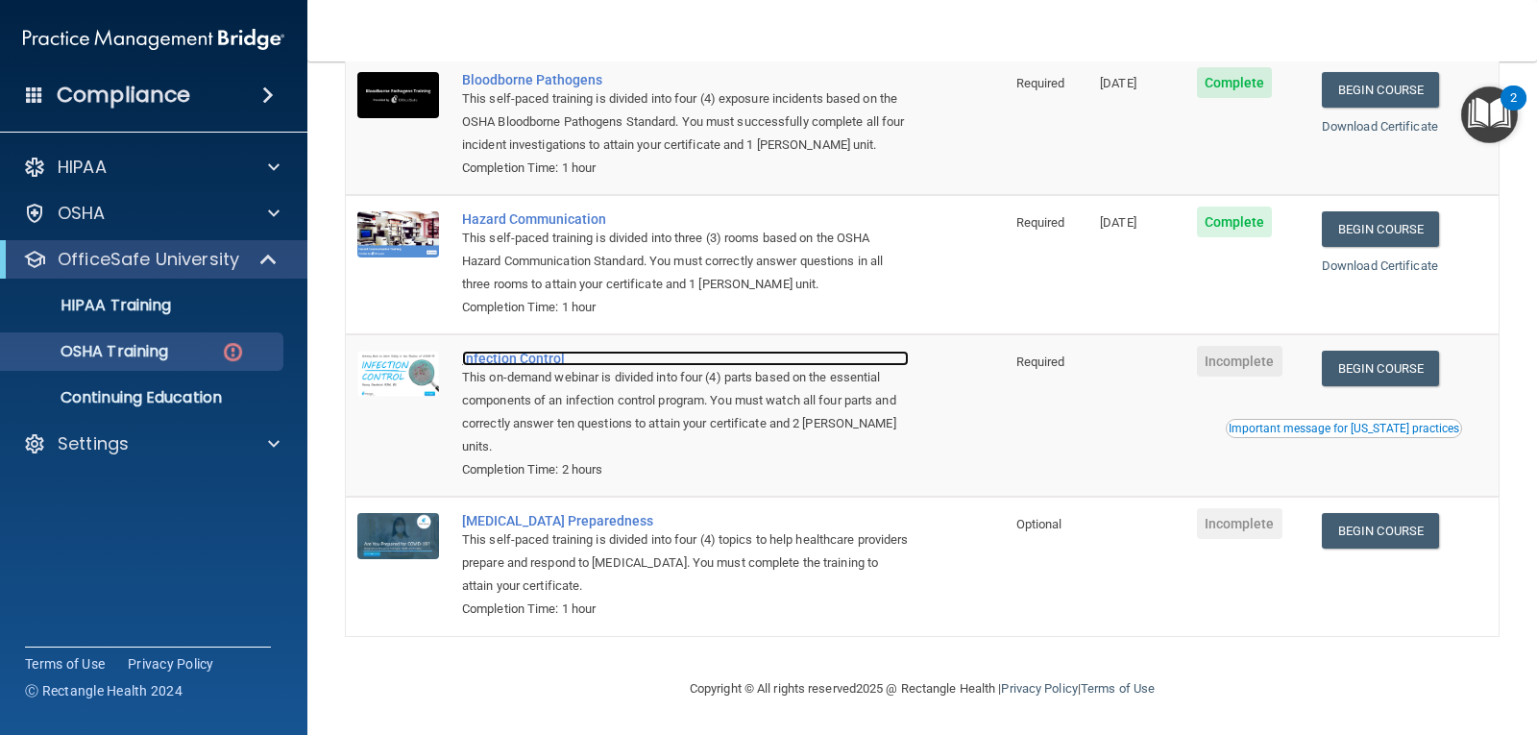
click at [516, 359] on div "Infection Control" at bounding box center [685, 358] width 447 height 15
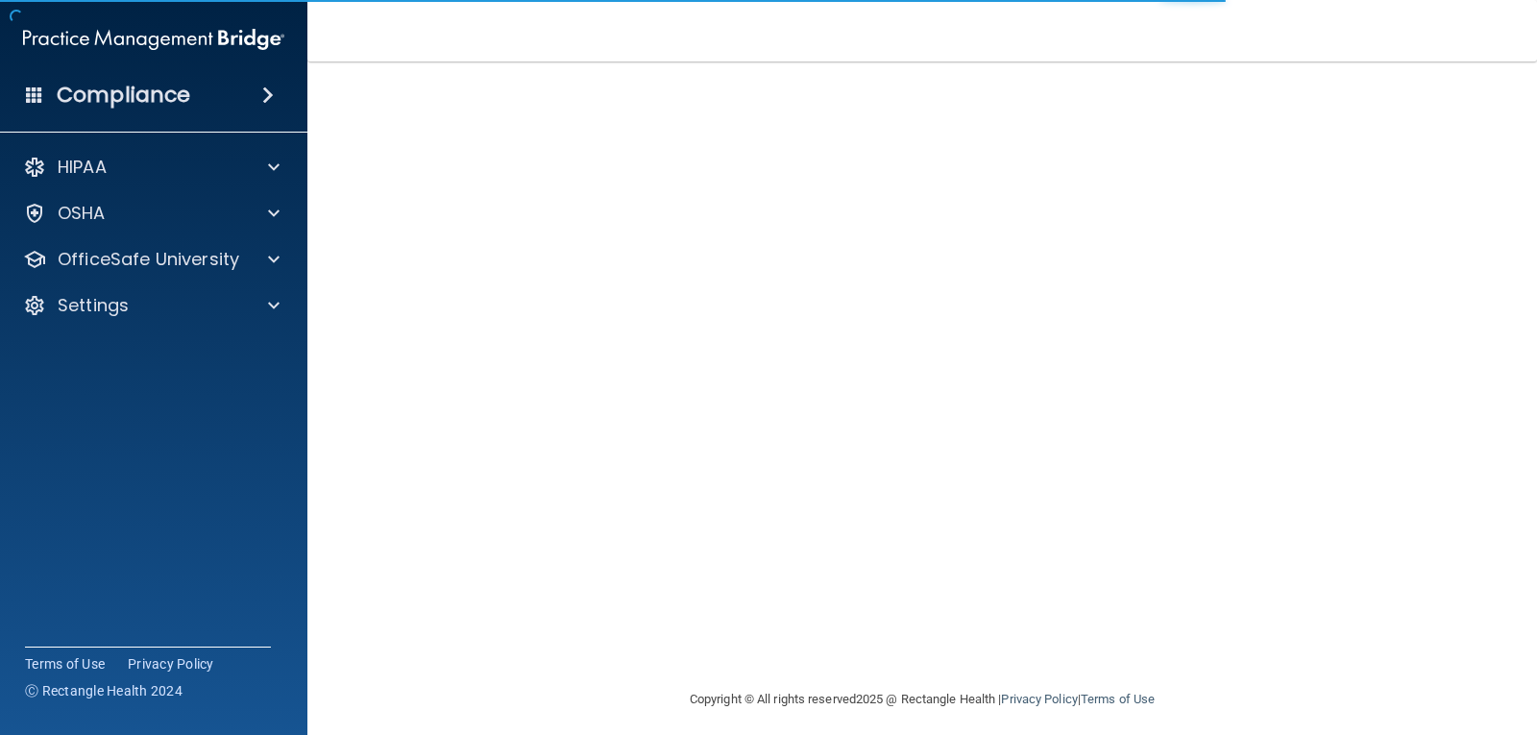
scroll to position [87, 0]
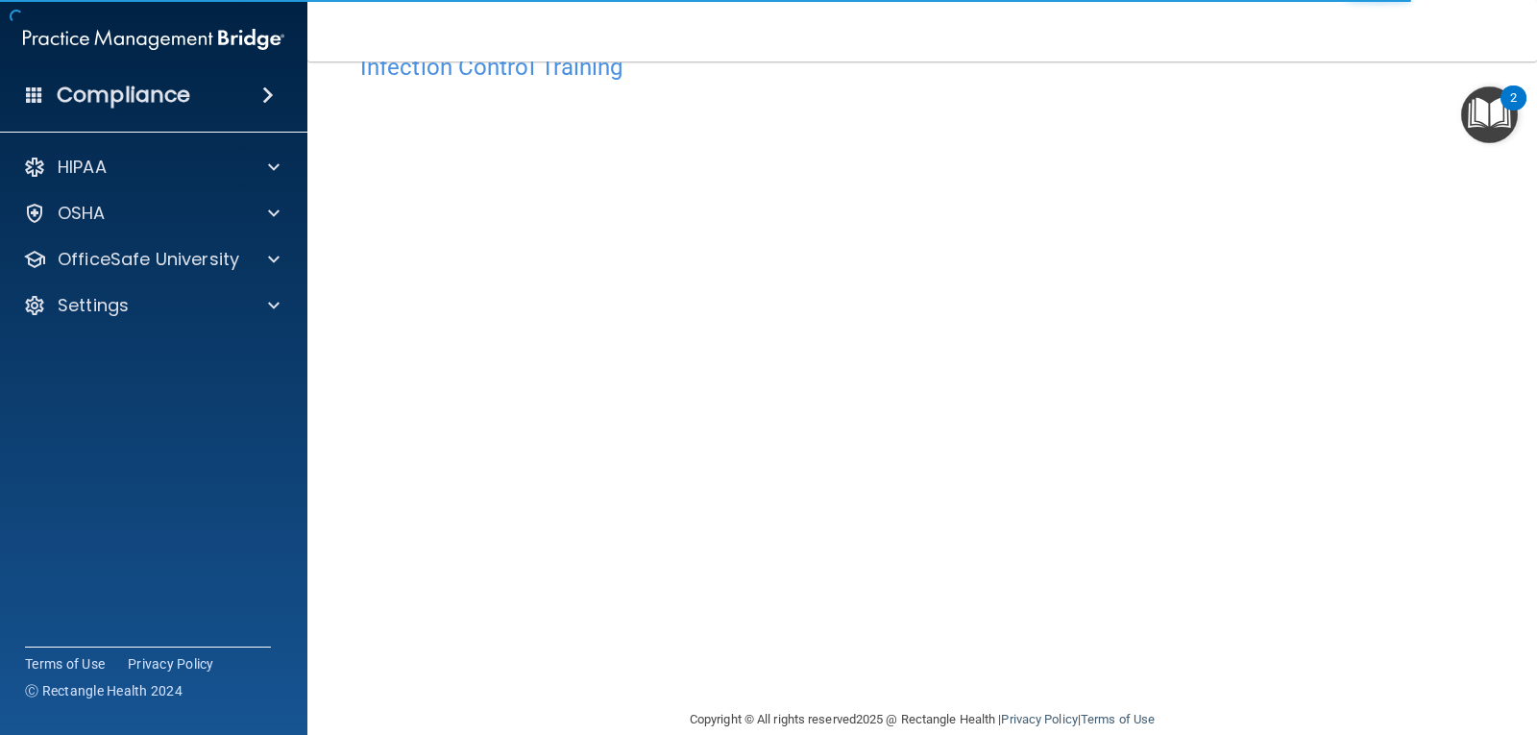
scroll to position [87, 0]
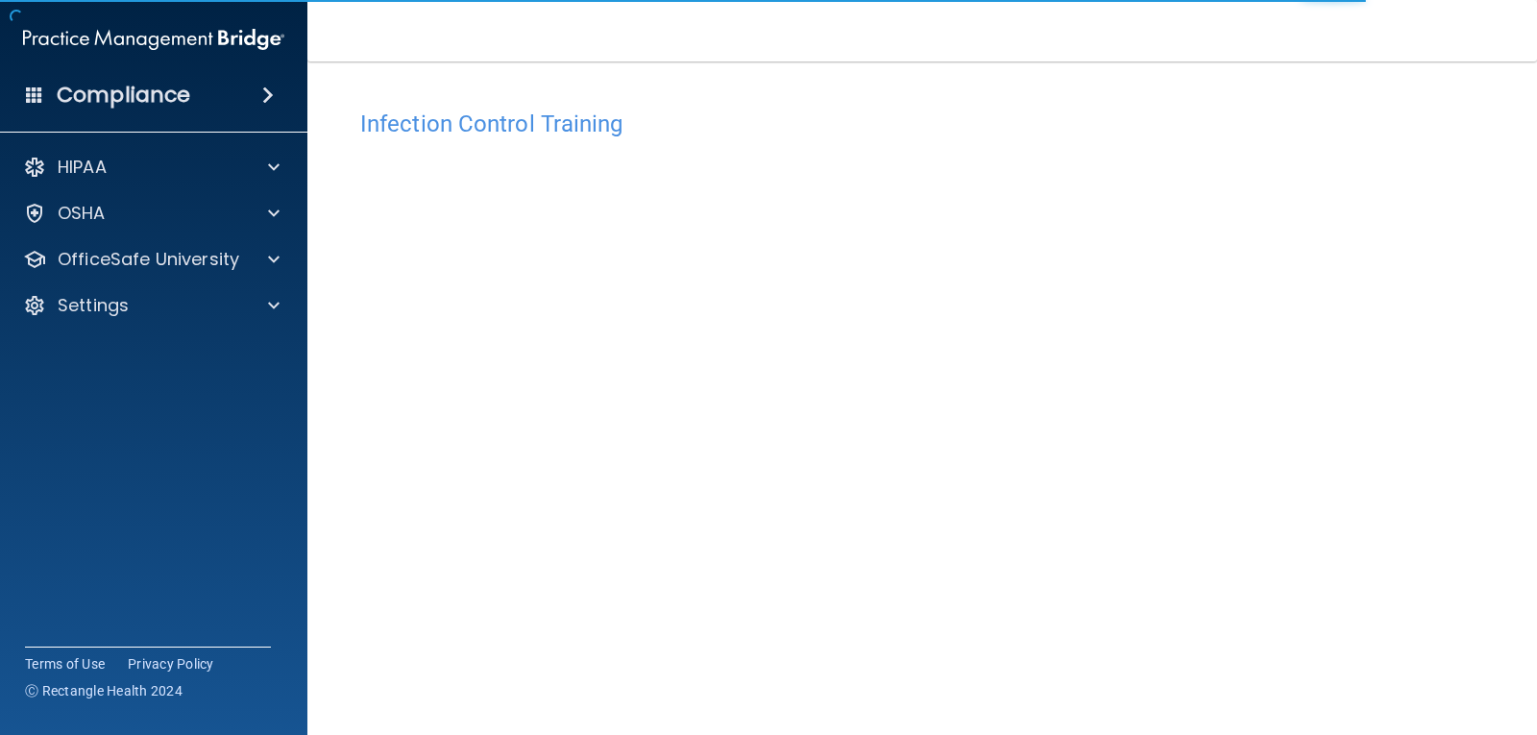
scroll to position [87, 0]
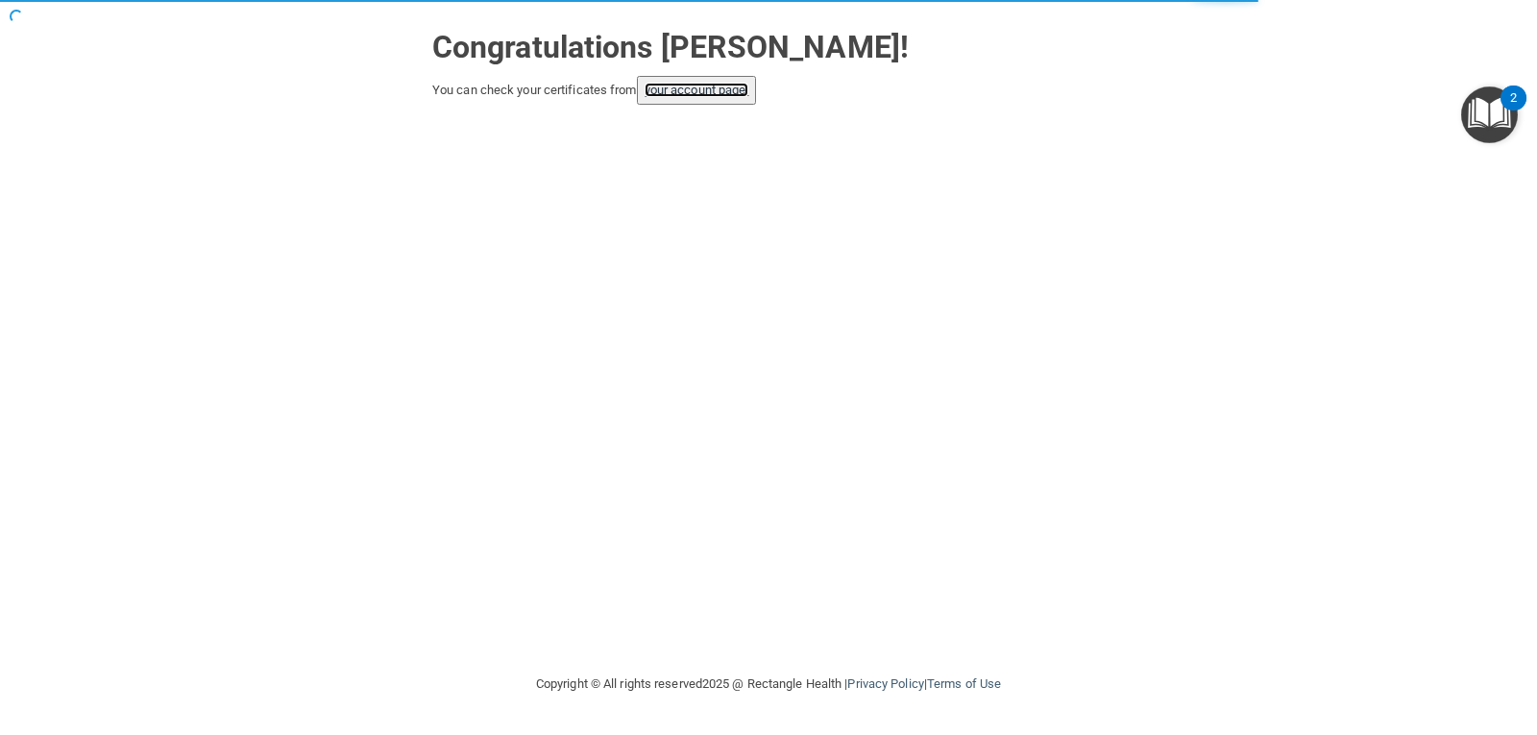
click at [695, 87] on link "your account page!" at bounding box center [696, 90] width 105 height 14
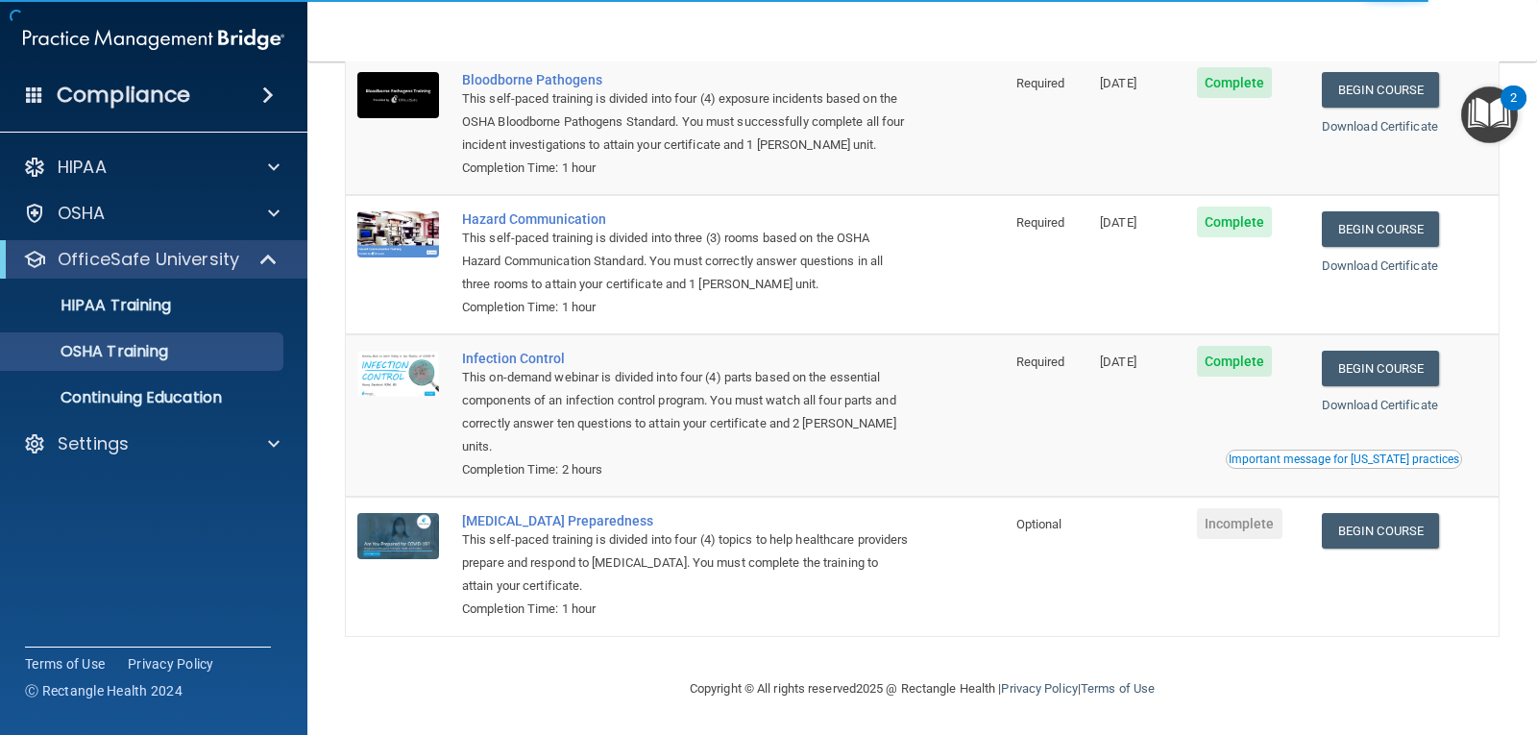
scroll to position [164, 0]
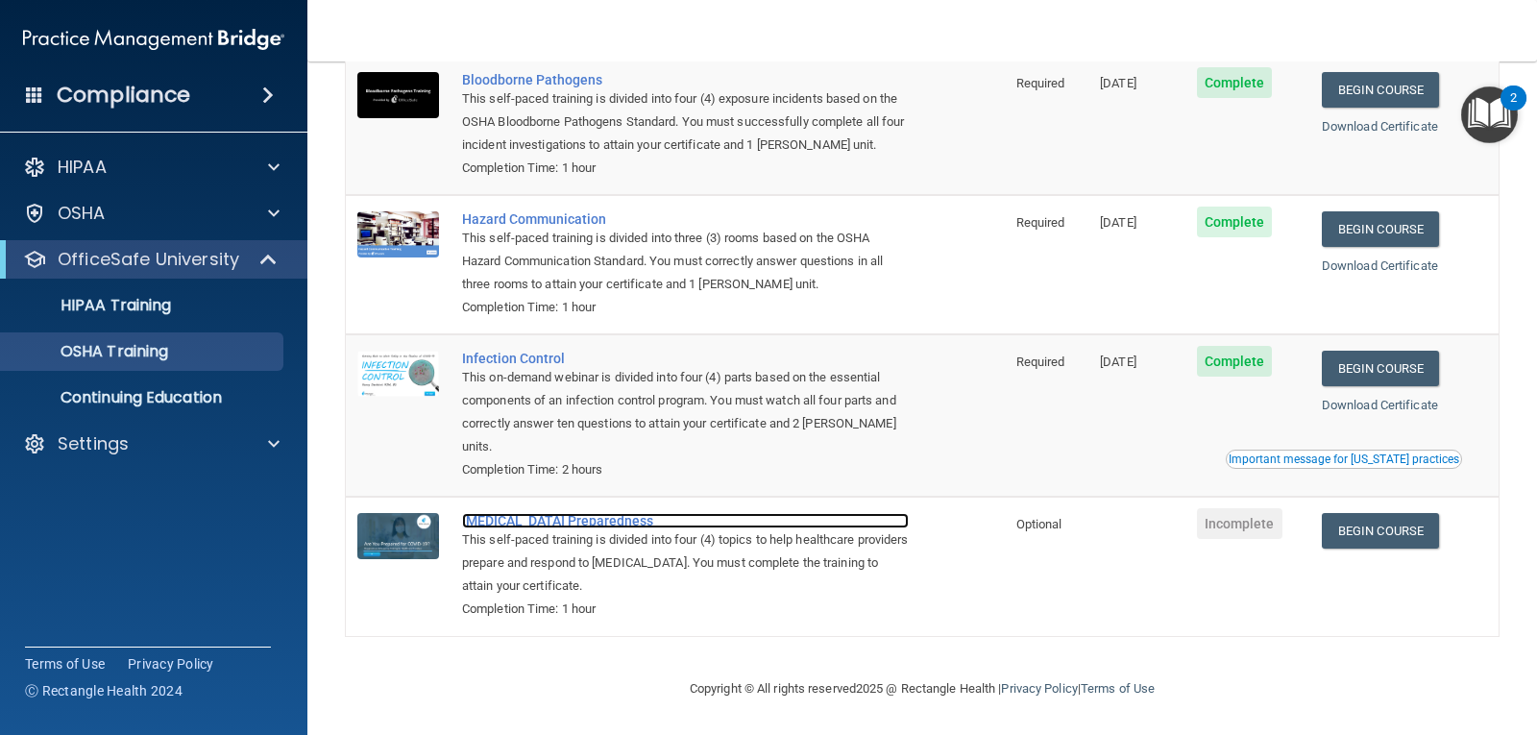
click at [589, 516] on div "[MEDICAL_DATA] Preparedness" at bounding box center [685, 520] width 447 height 15
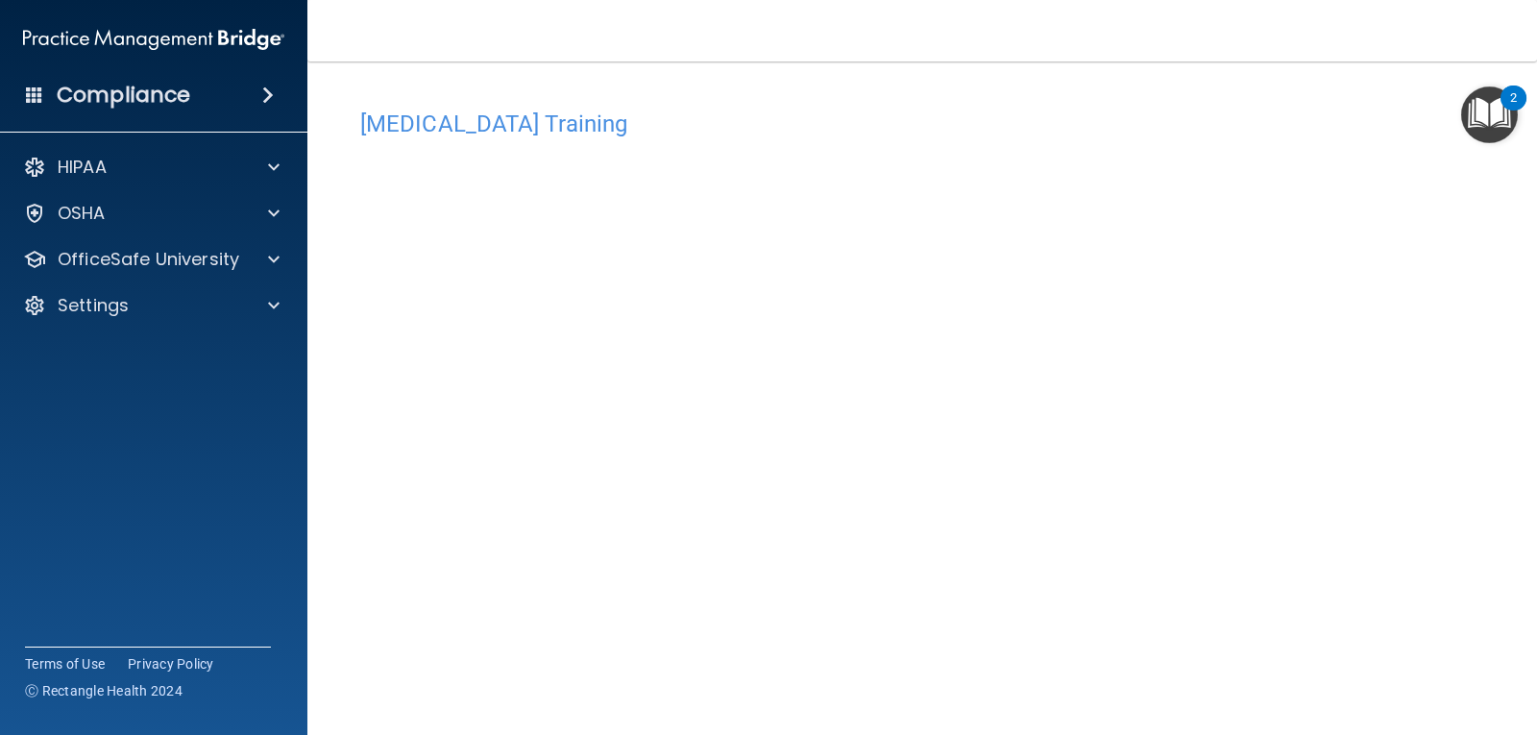
scroll to position [87, 0]
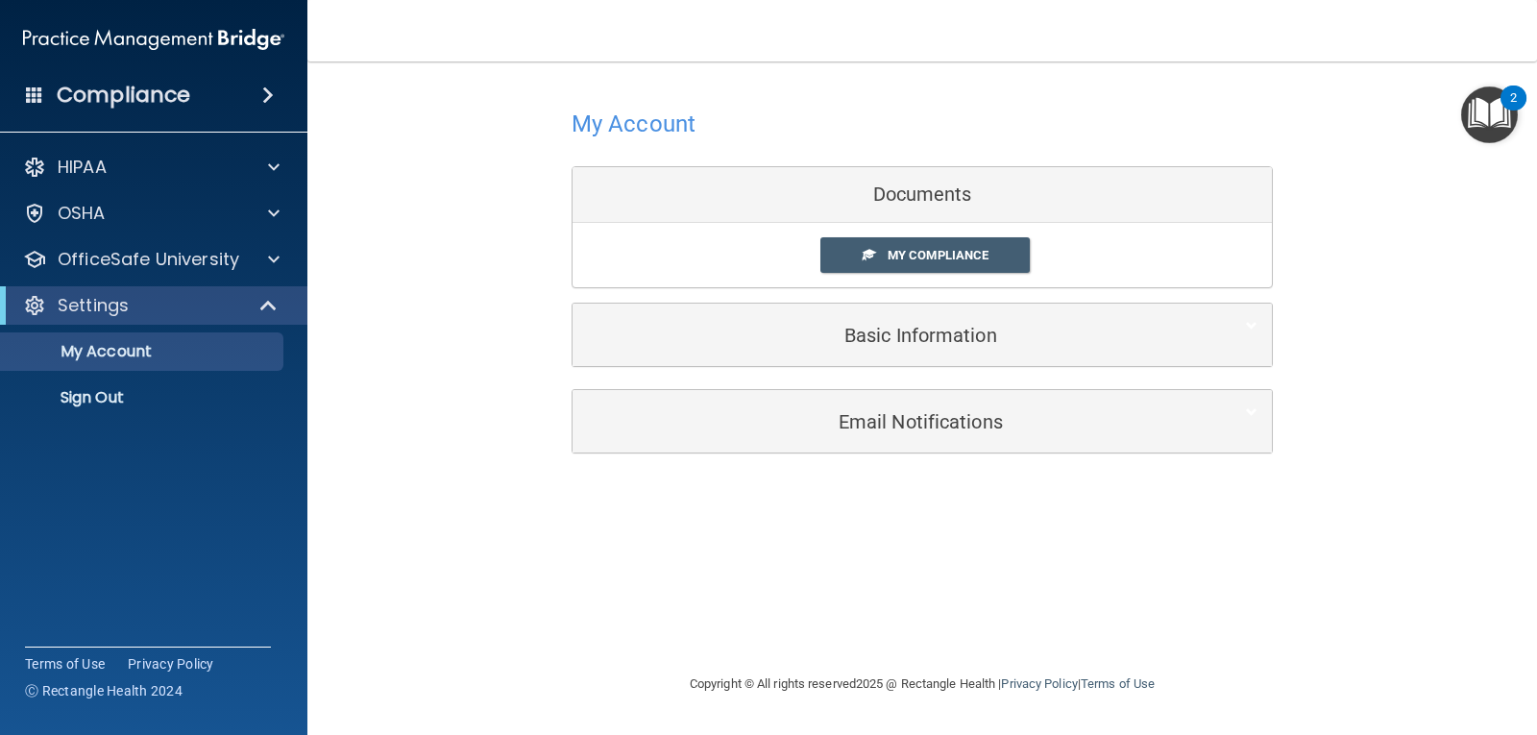
click at [600, 128] on h4 "My Account" at bounding box center [633, 123] width 124 height 25
click at [273, 294] on span at bounding box center [270, 305] width 16 height 23
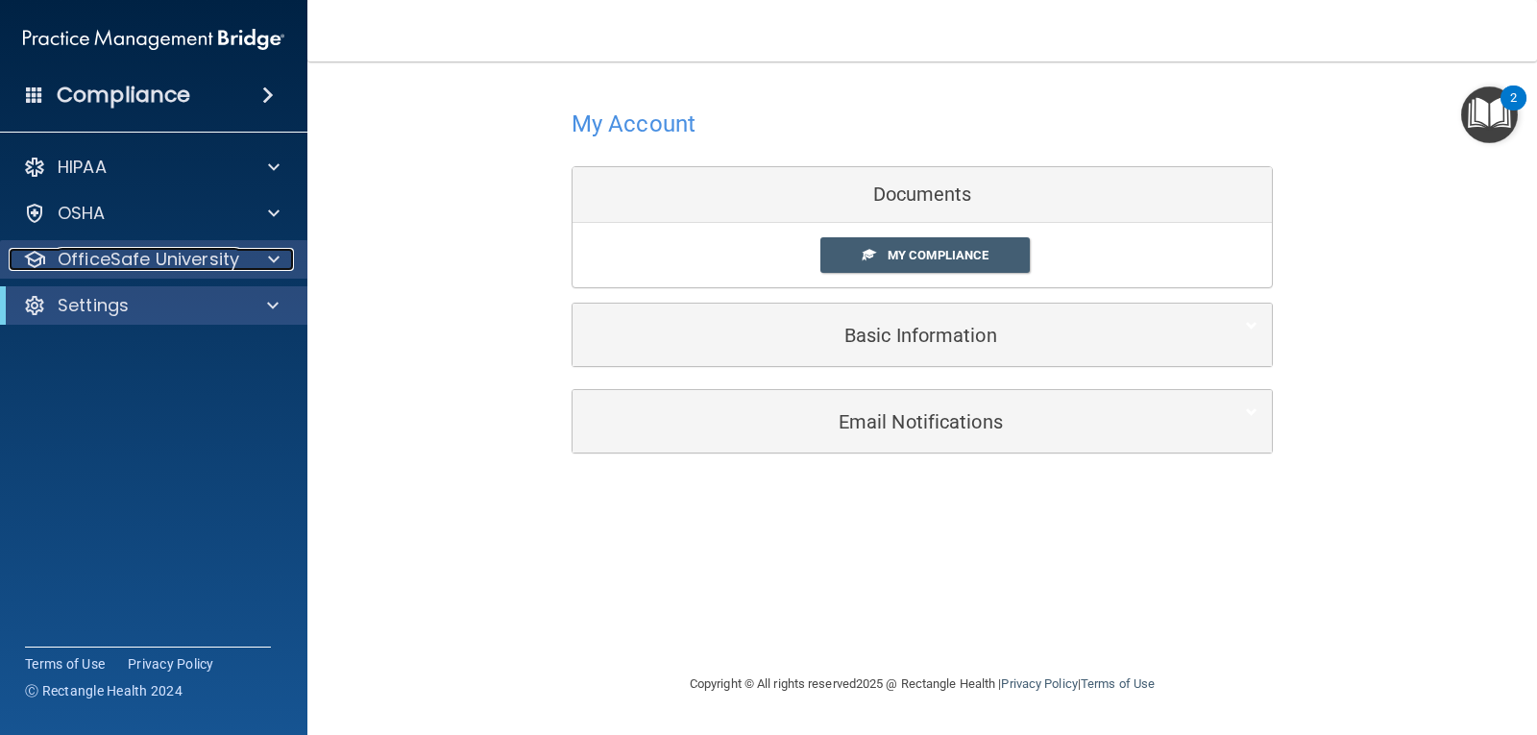
click at [278, 262] on span at bounding box center [274, 259] width 12 height 23
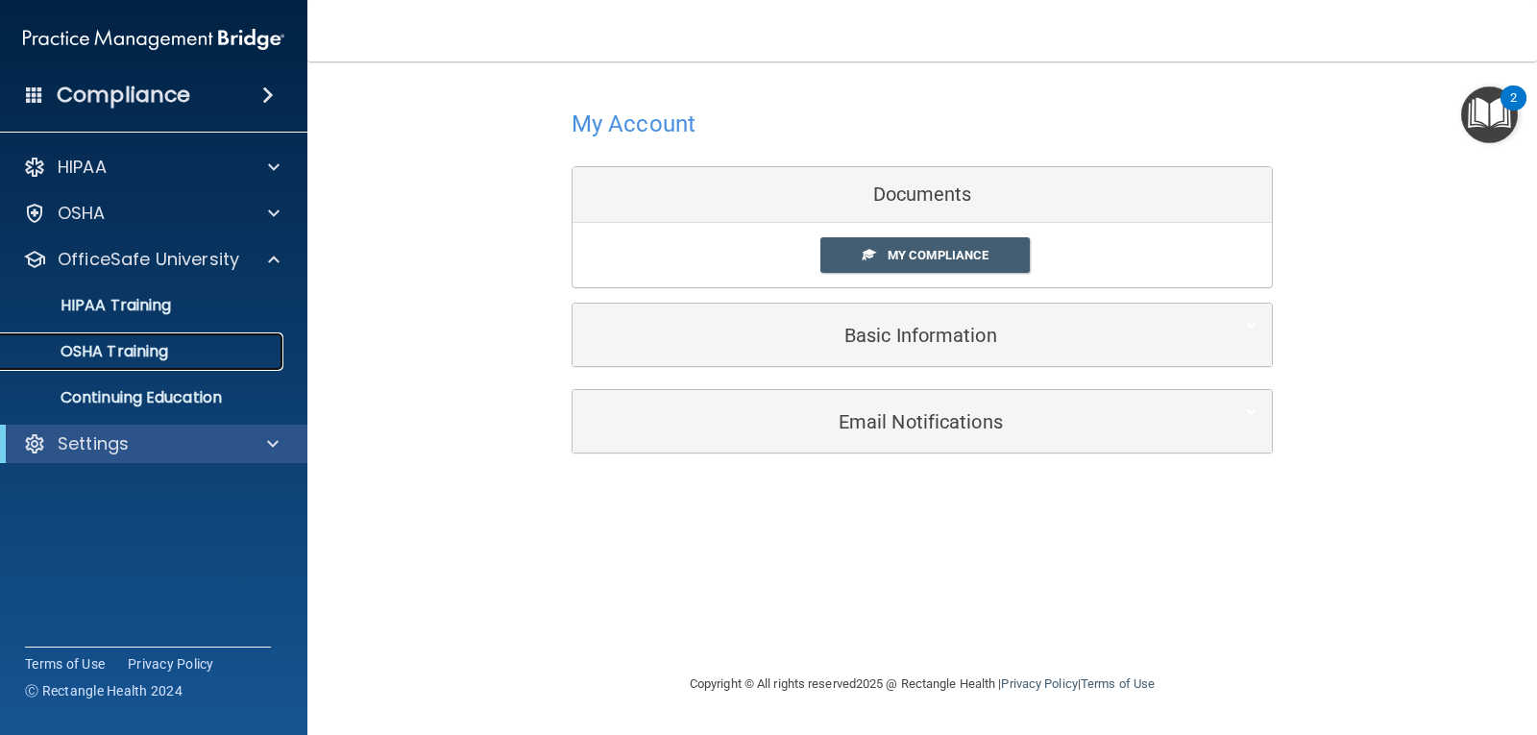
click at [193, 361] on link "OSHA Training" at bounding box center [132, 351] width 303 height 38
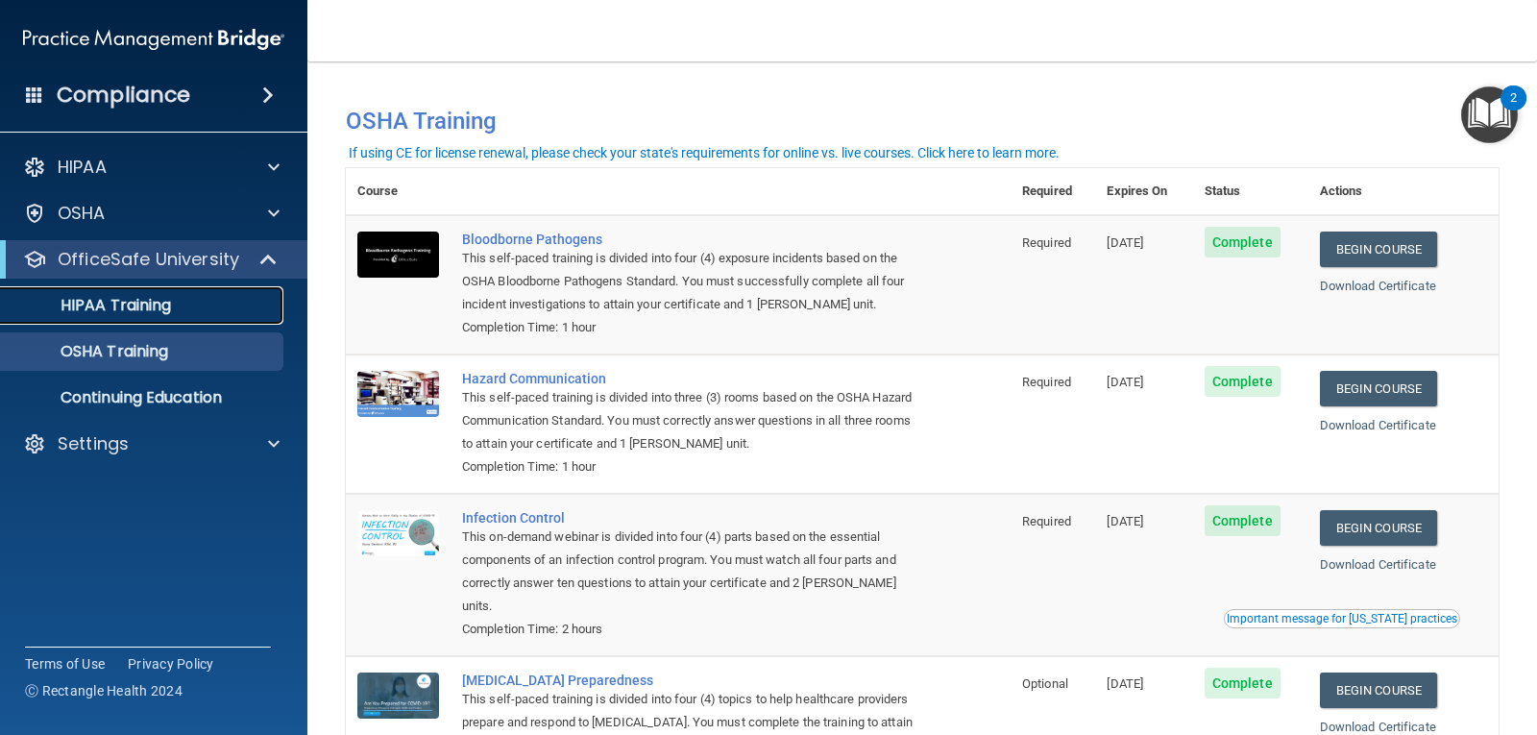
click at [190, 305] on div "HIPAA Training" at bounding box center [143, 305] width 262 height 19
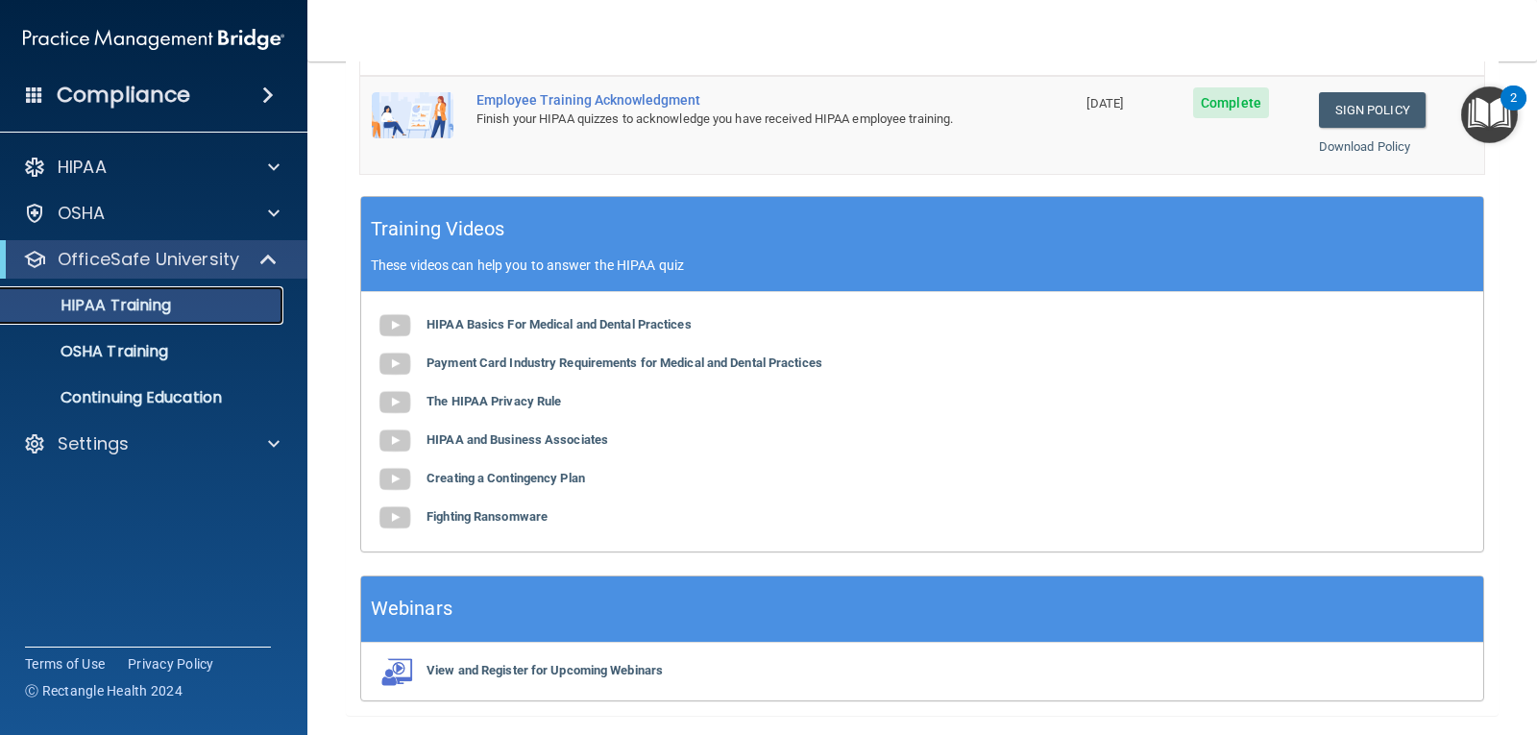
scroll to position [712, 0]
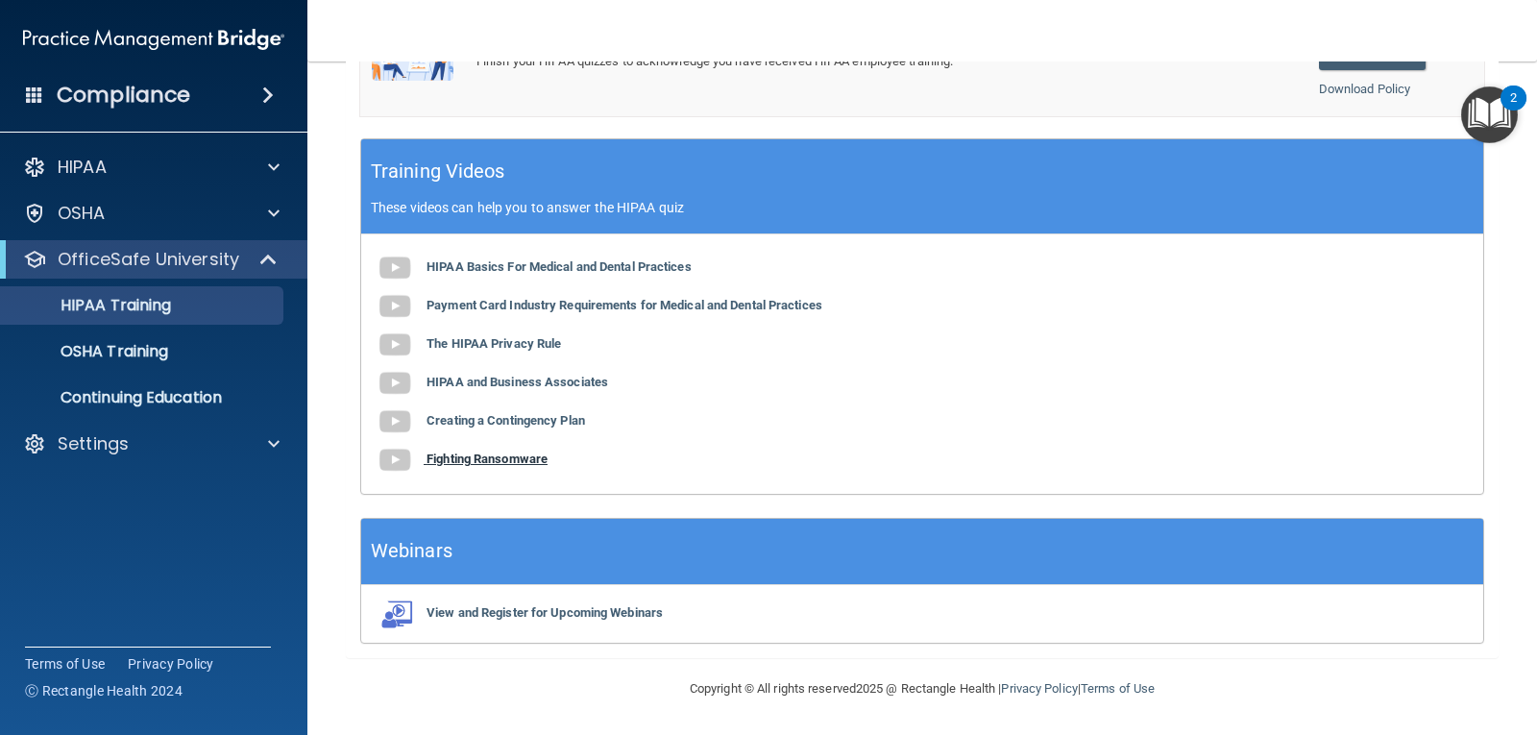
click at [496, 460] on b "Fighting Ransomware" at bounding box center [486, 458] width 121 height 14
